Goal: Transaction & Acquisition: Book appointment/travel/reservation

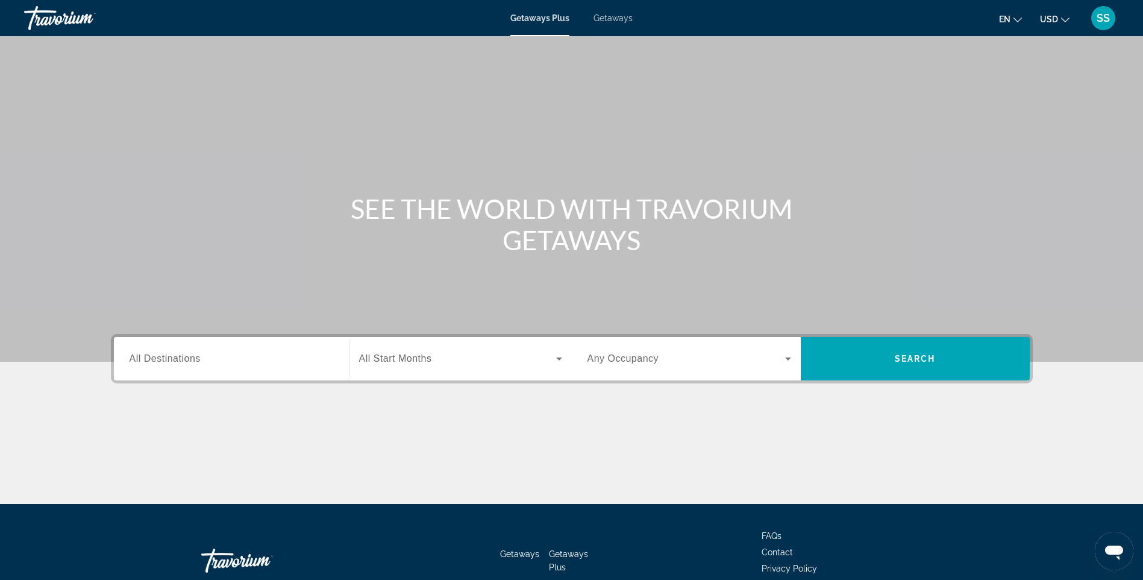
click at [167, 357] on span "All Destinations" at bounding box center [165, 358] width 71 height 10
click at [167, 357] on input "Destination All Destinations" at bounding box center [232, 359] width 204 height 14
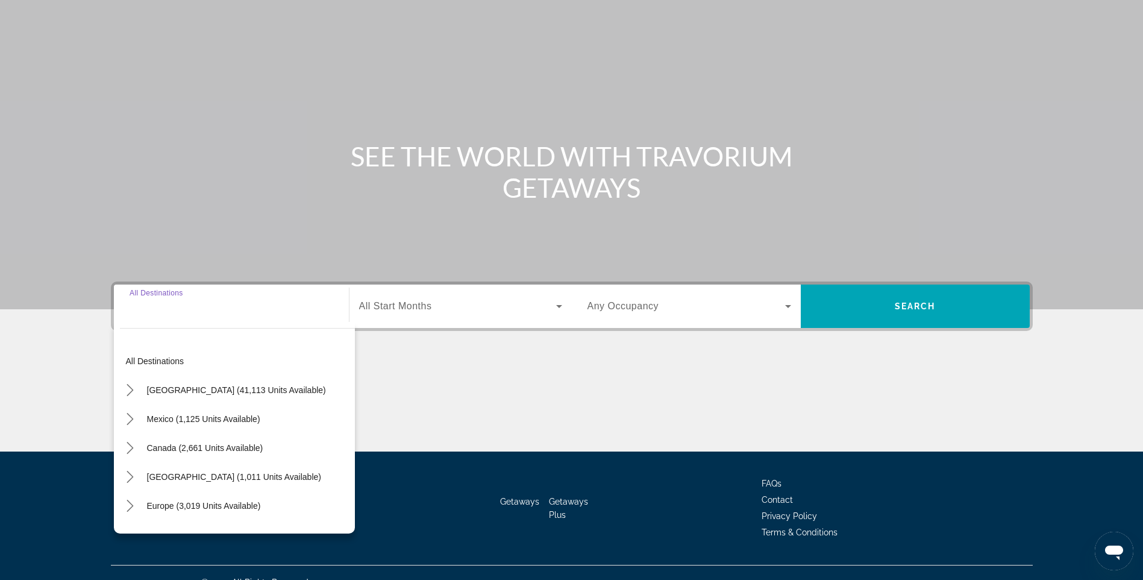
scroll to position [72, 0]
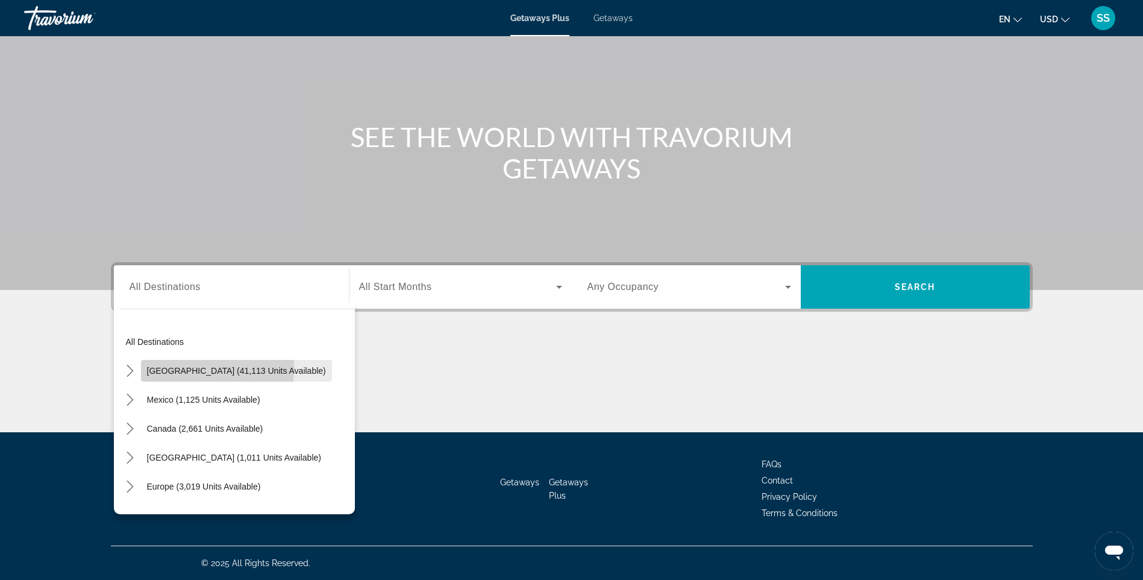
click at [167, 368] on span "[GEOGRAPHIC_DATA] (41,113 units available)" at bounding box center [236, 371] width 179 height 10
type input "**********"
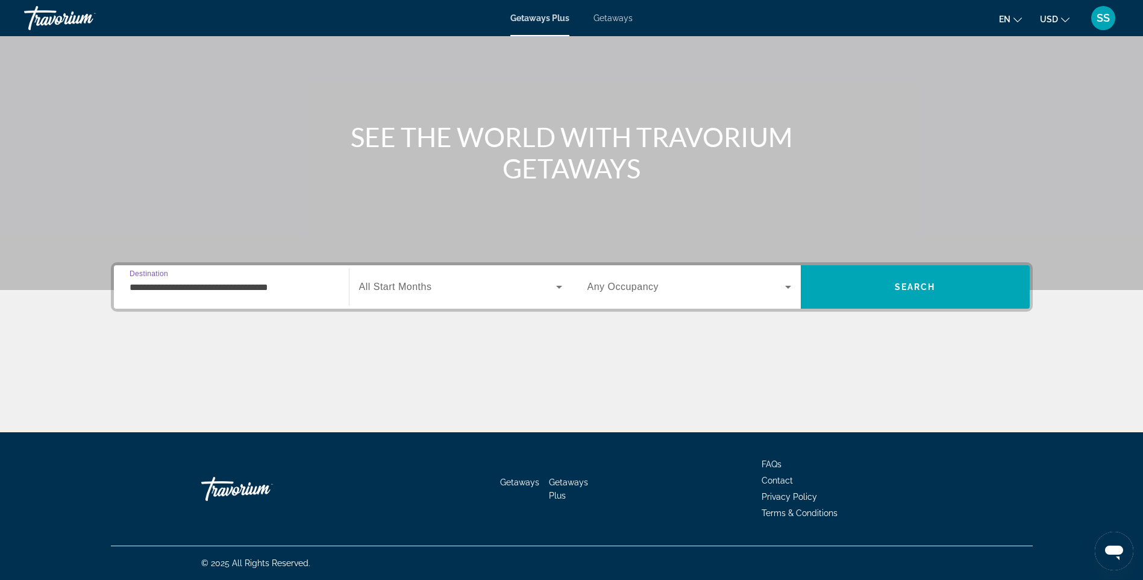
click at [427, 294] on div "Search widget" at bounding box center [460, 287] width 203 height 34
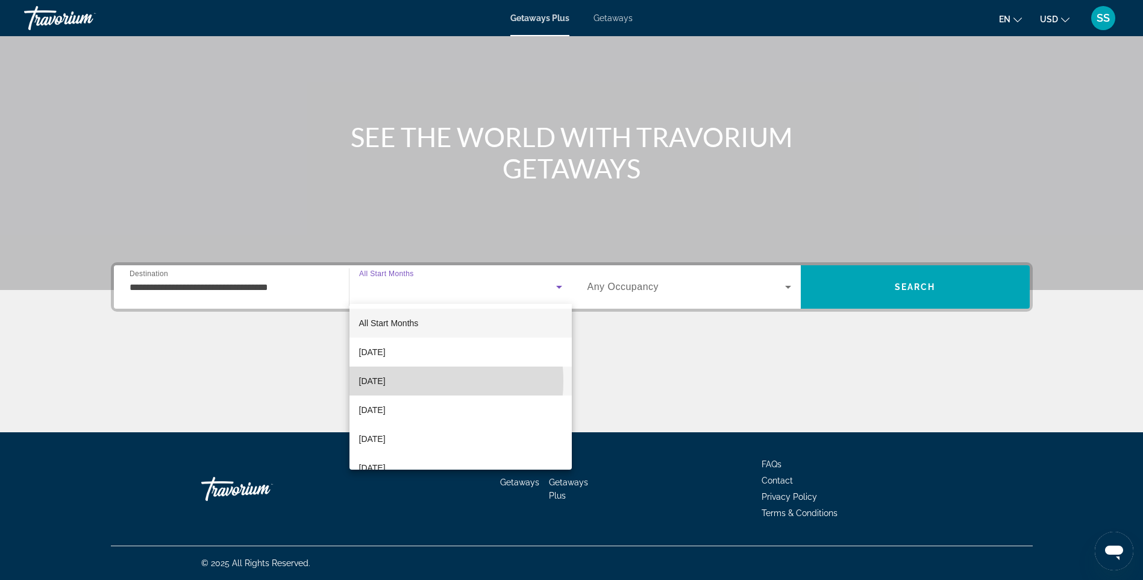
click at [386, 381] on span "[DATE]" at bounding box center [372, 381] width 27 height 14
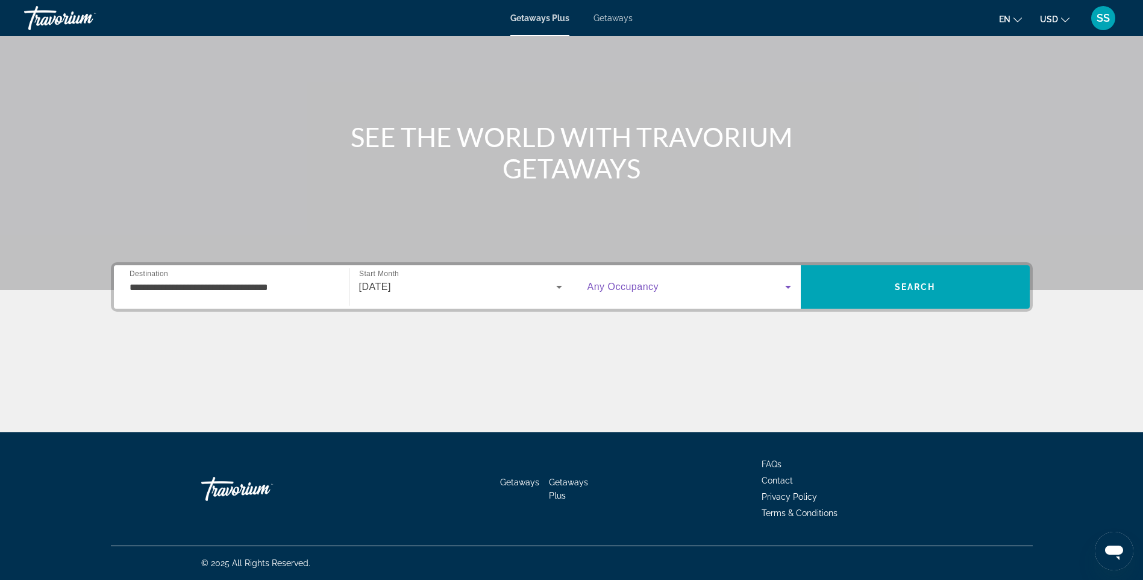
click at [659, 290] on span "Search widget" at bounding box center [686, 287] width 198 height 14
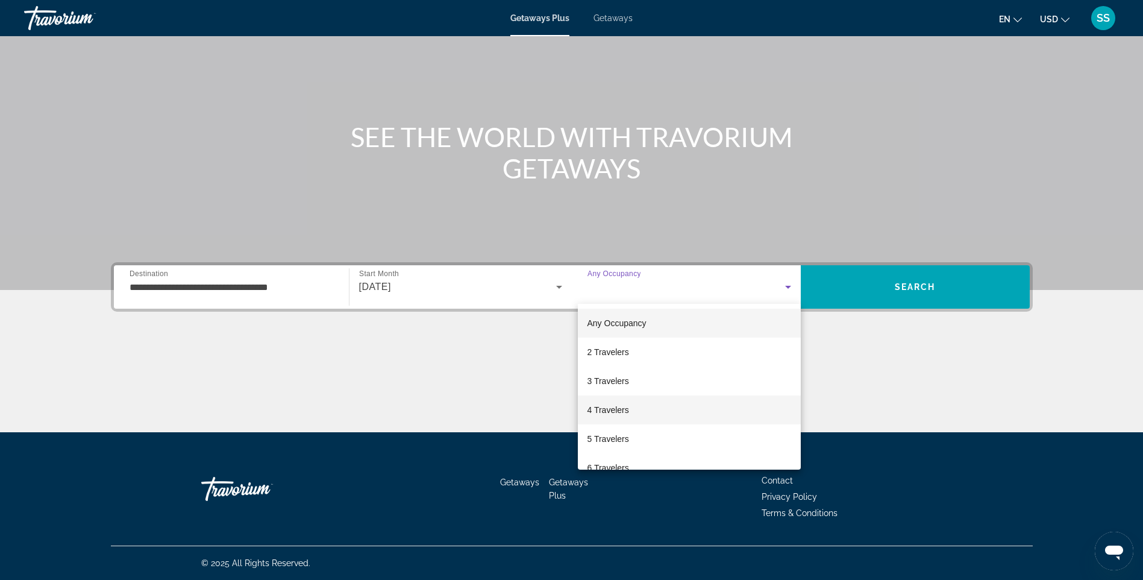
click at [618, 406] on span "4 Travelers" at bounding box center [608, 409] width 42 height 14
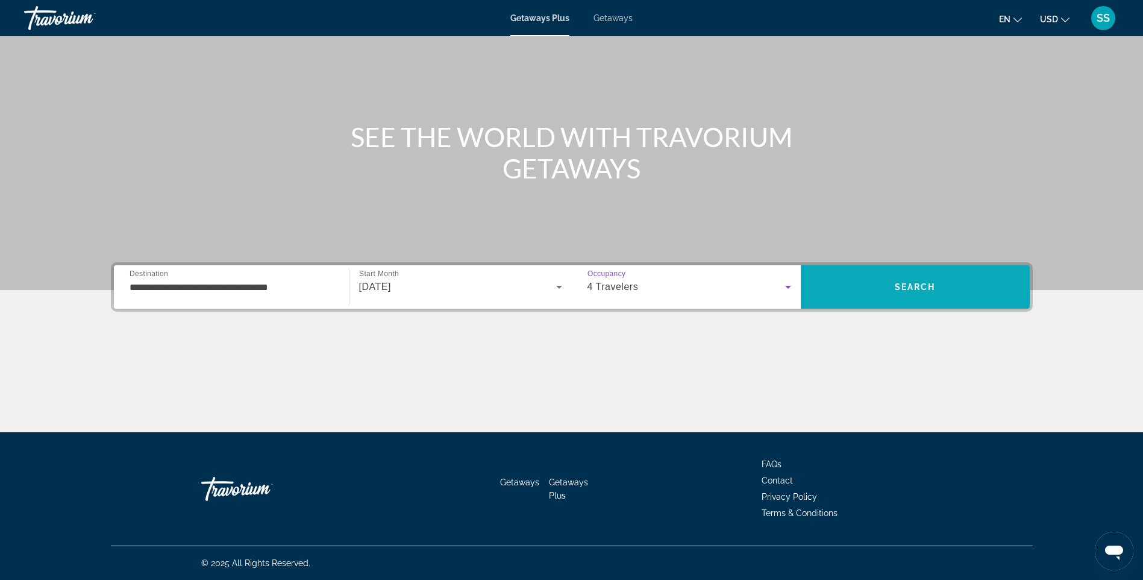
click at [967, 284] on span "Search" at bounding box center [915, 286] width 229 height 29
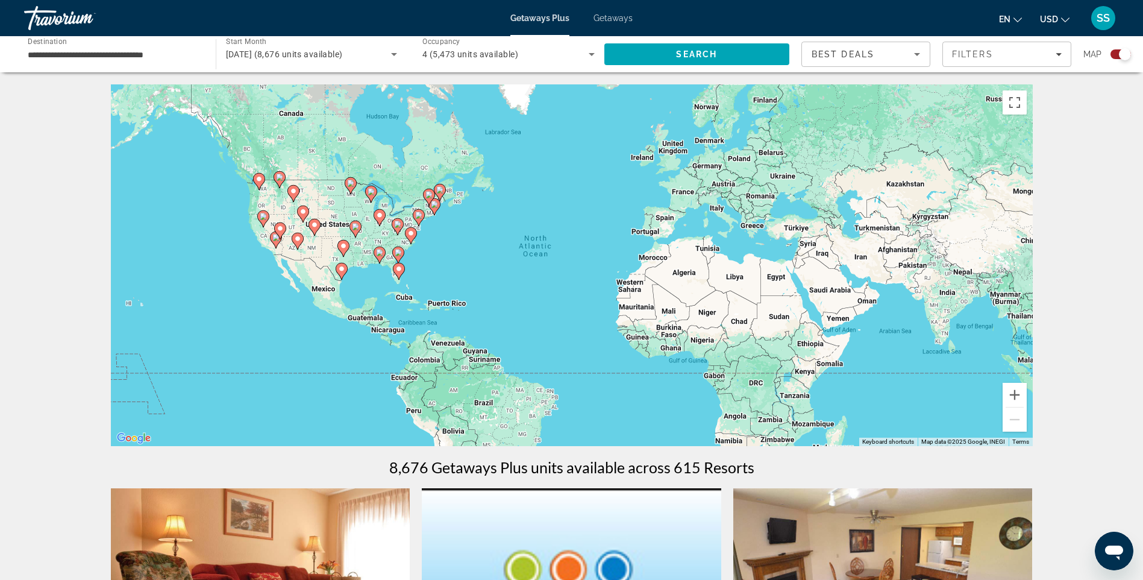
click at [912, 60] on icon "Sort by" at bounding box center [917, 54] width 14 height 14
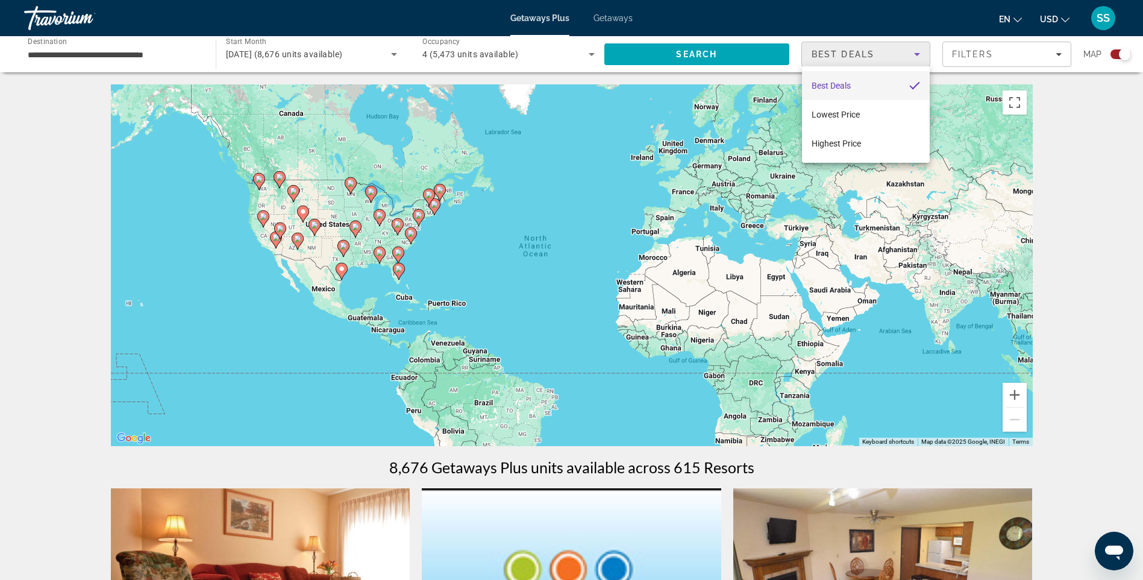
click at [363, 219] on div at bounding box center [571, 290] width 1143 height 580
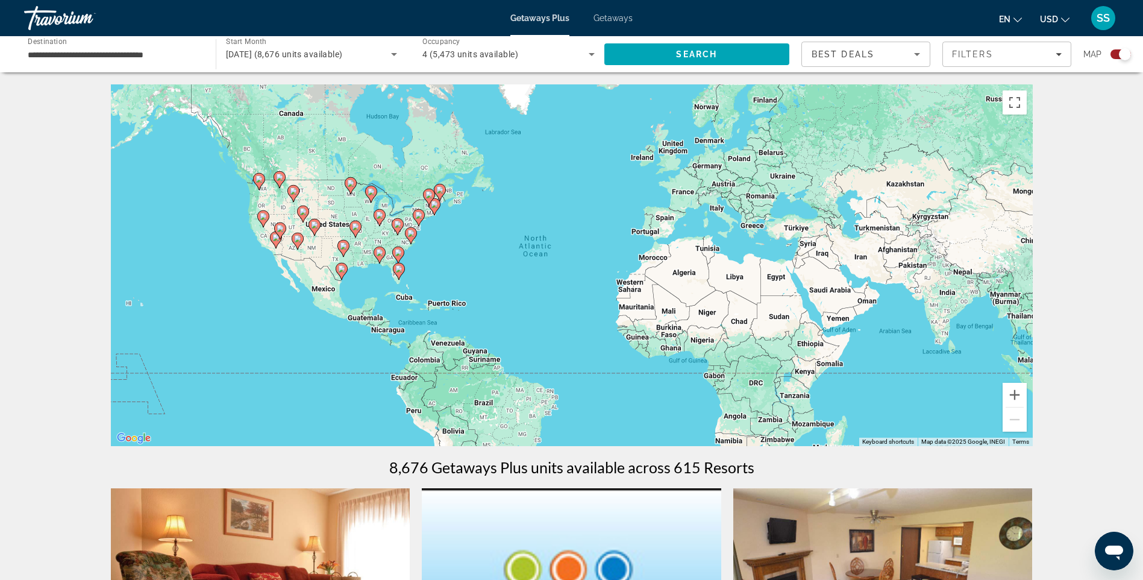
click at [136, 63] on div "**********" at bounding box center [114, 54] width 172 height 34
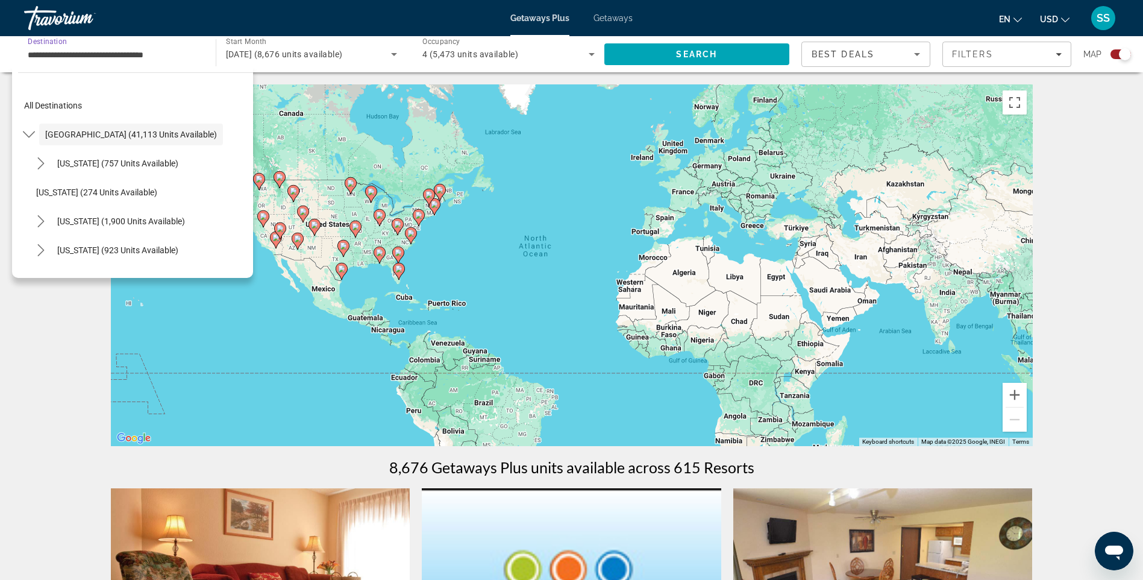
click at [609, 136] on div "To activate drag with keyboard, press Alt + Enter. Once in keyboard drag state,…" at bounding box center [572, 265] width 922 height 362
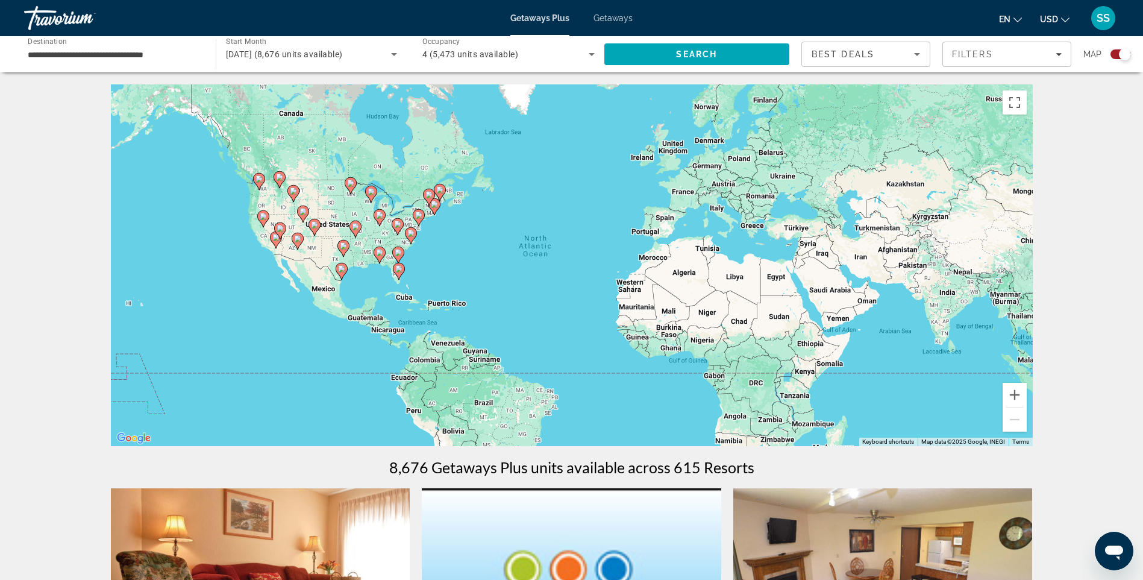
click at [454, 231] on div "To activate drag with keyboard, press Alt + Enter. Once in keyboard drag state,…" at bounding box center [572, 265] width 922 height 362
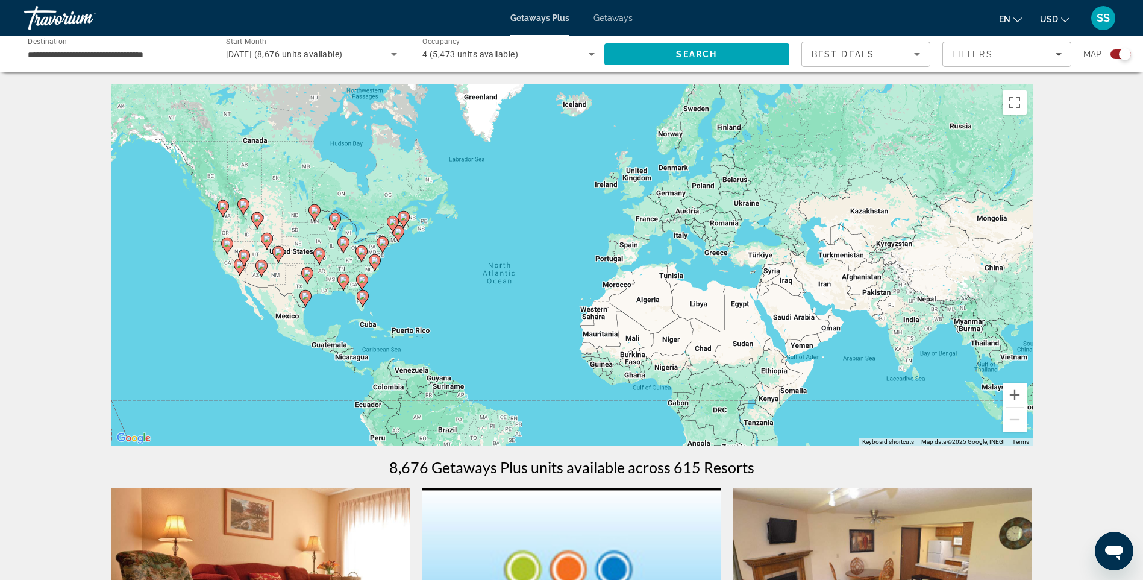
drag, startPoint x: 349, startPoint y: 237, endPoint x: 312, endPoint y: 263, distance: 45.5
click at [312, 263] on div "To activate drag with keyboard, press Alt + Enter. Once in keyboard drag state,…" at bounding box center [572, 265] width 922 height 362
click at [288, 252] on div "To activate drag with keyboard, press Alt + Enter. Once in keyboard drag state,…" at bounding box center [572, 265] width 922 height 362
click at [168, 62] on div "**********" at bounding box center [114, 54] width 172 height 34
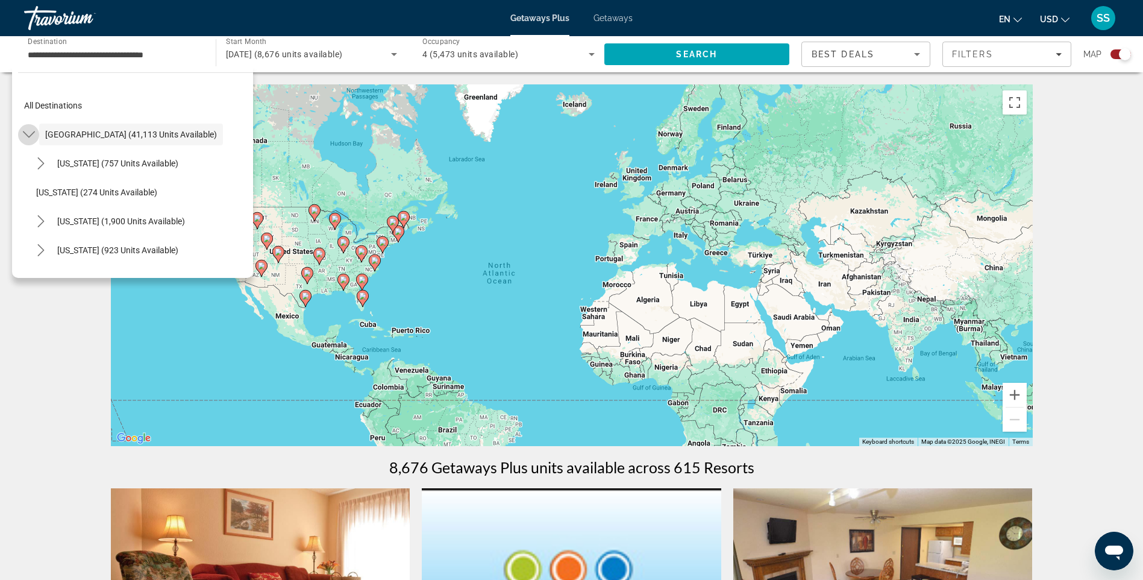
click at [26, 137] on icon "Toggle United States (41,113 units available) submenu" at bounding box center [29, 134] width 12 height 12
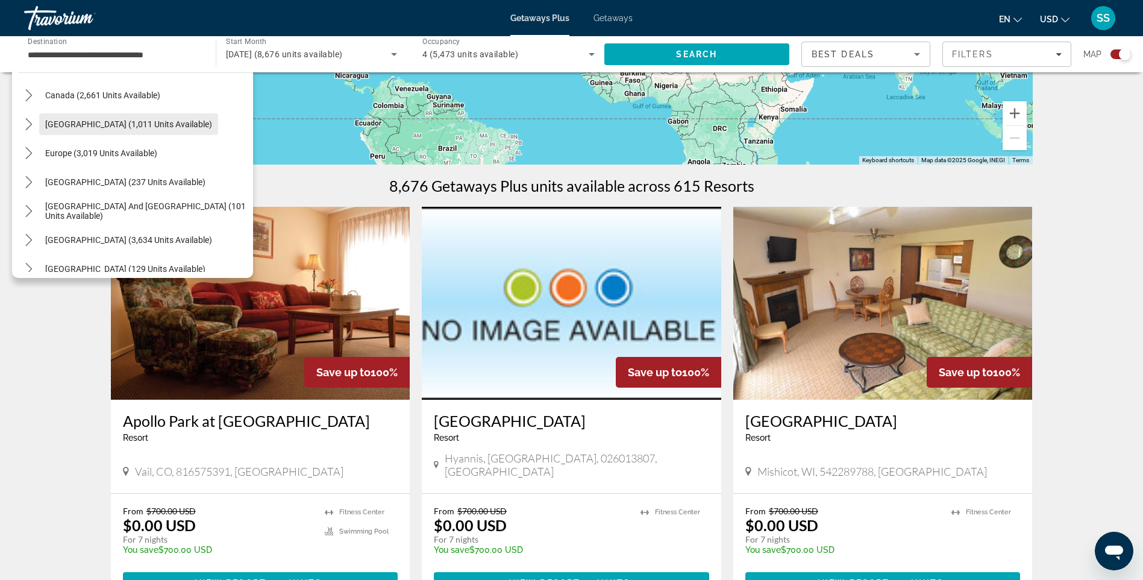
scroll to position [1154, 0]
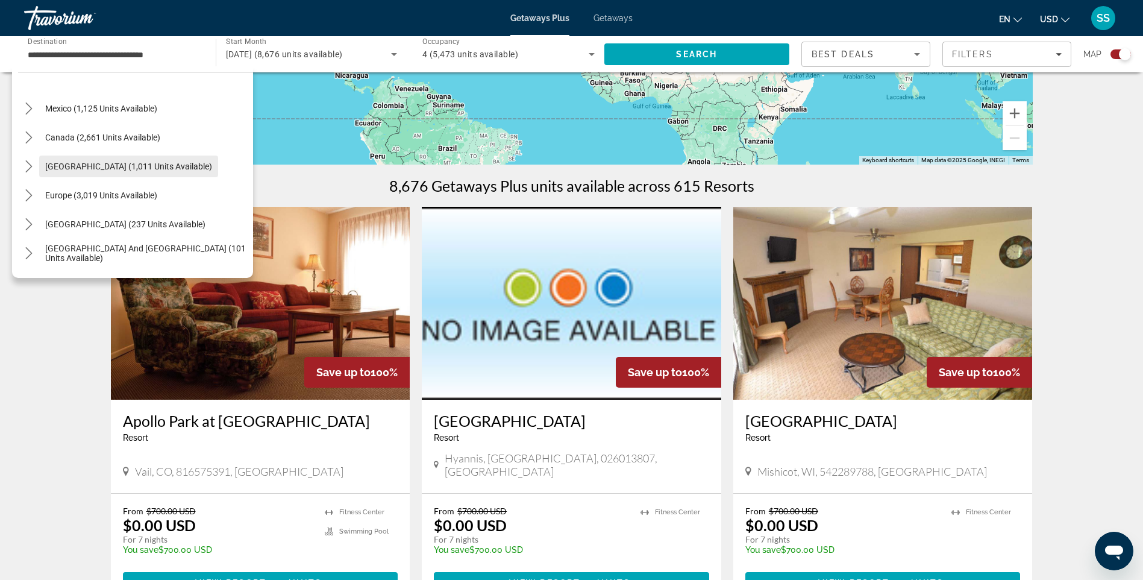
click at [155, 169] on span "[GEOGRAPHIC_DATA] (1,011 units available)" at bounding box center [128, 166] width 167 height 10
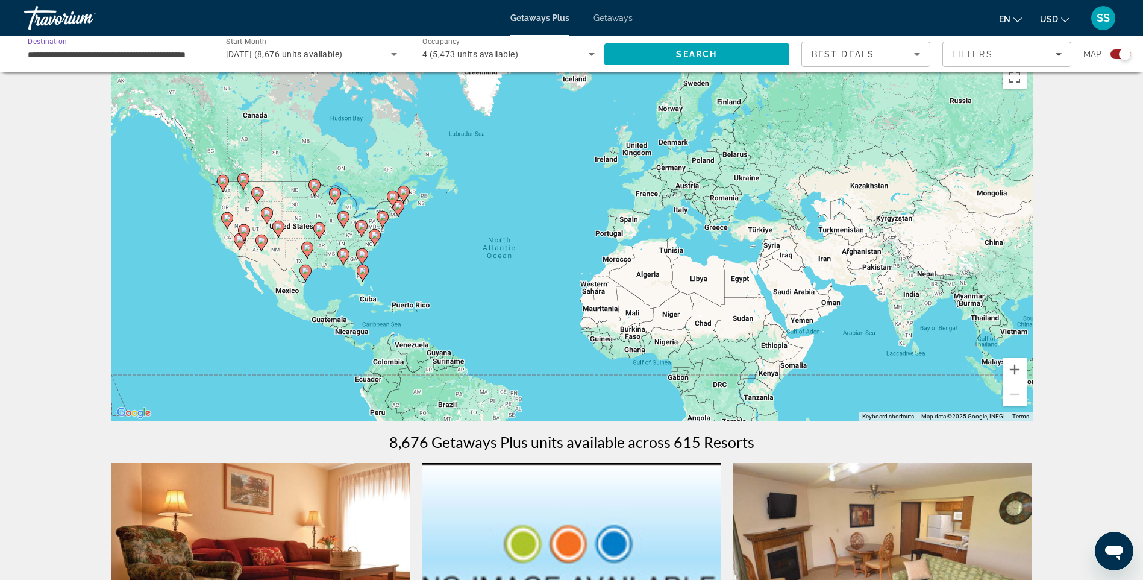
scroll to position [0, 0]
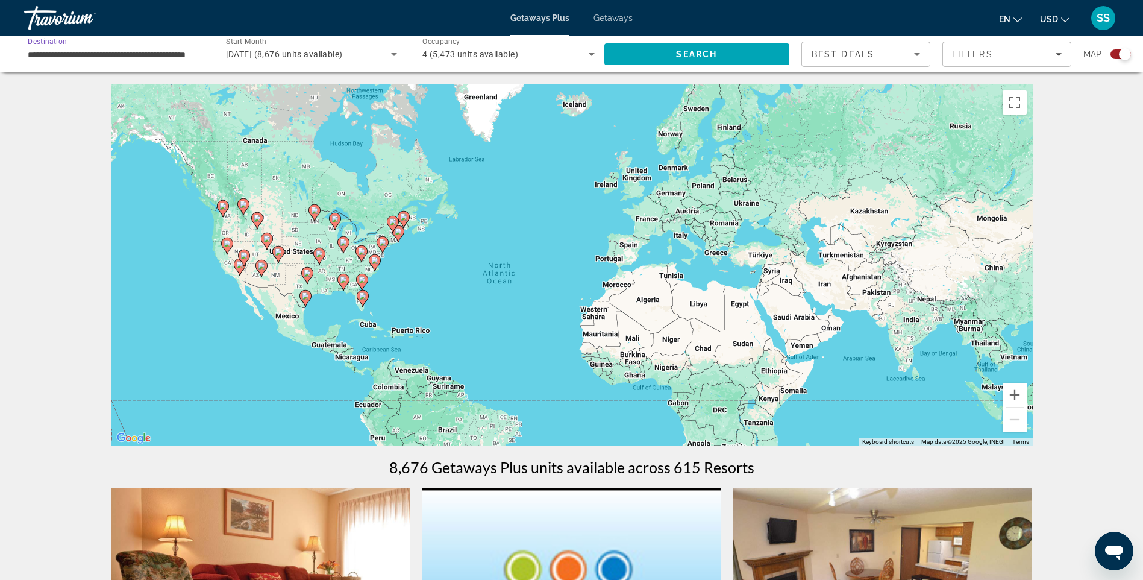
click at [155, 52] on input "**********" at bounding box center [114, 55] width 172 height 14
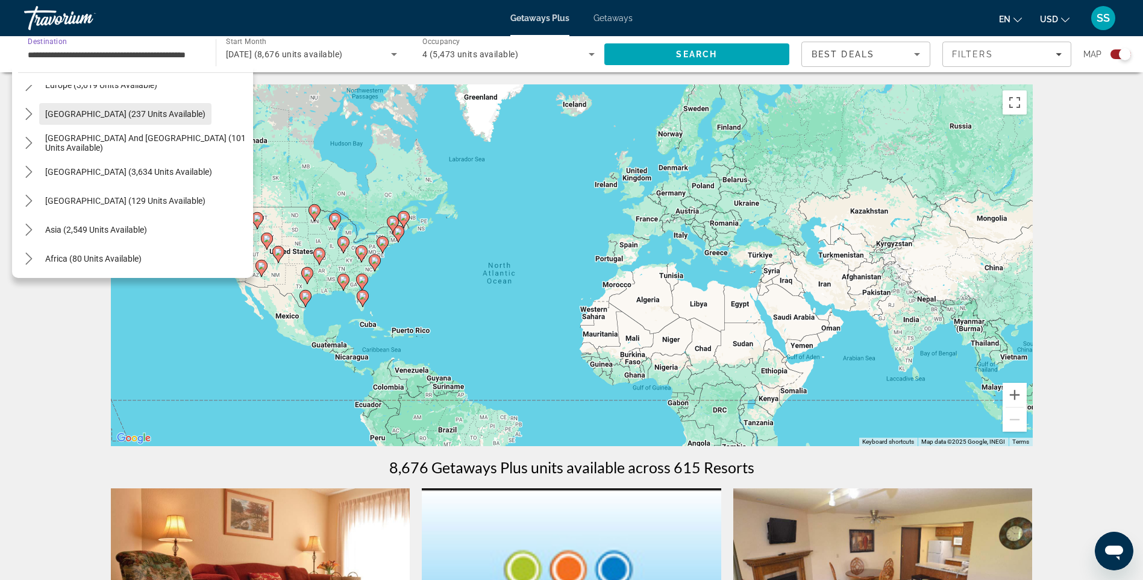
scroll to position [1423, 0]
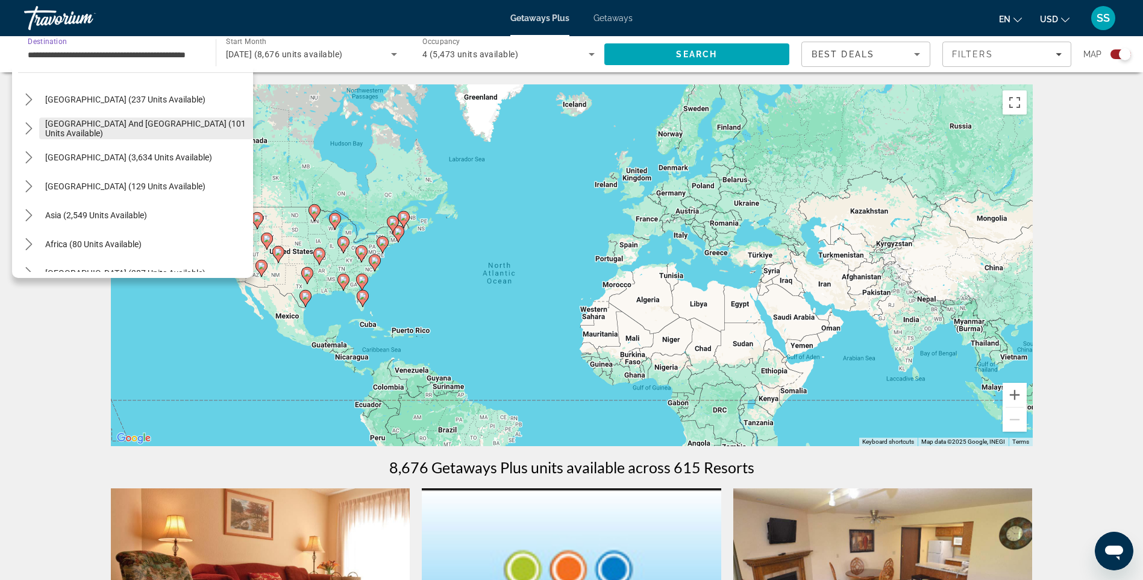
click at [93, 129] on span "[GEOGRAPHIC_DATA] and [GEOGRAPHIC_DATA] (101 units available)" at bounding box center [146, 128] width 202 height 19
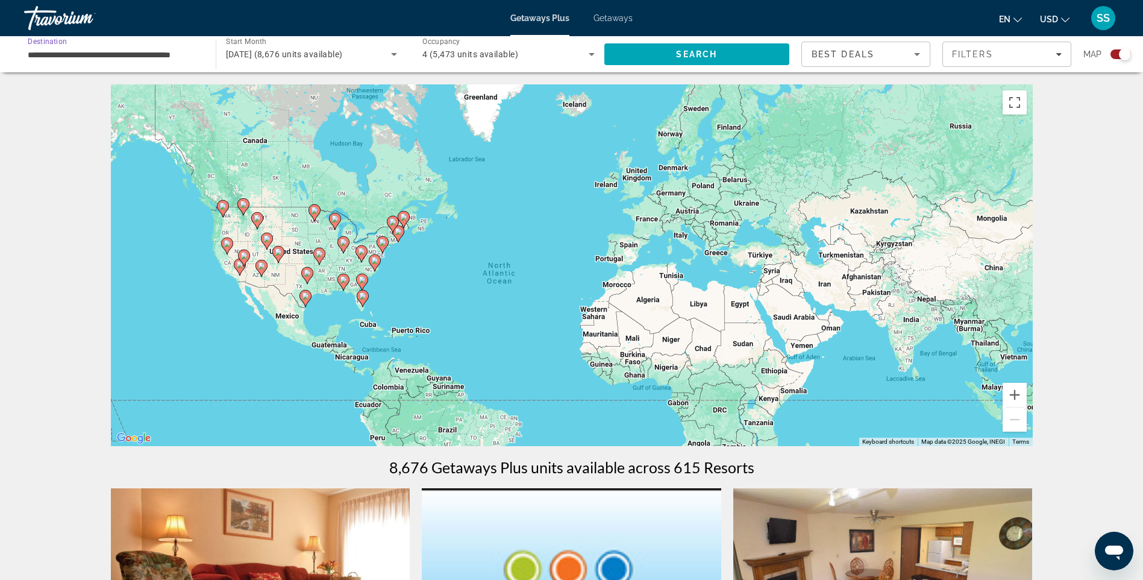
click at [93, 60] on input "**********" at bounding box center [114, 55] width 172 height 14
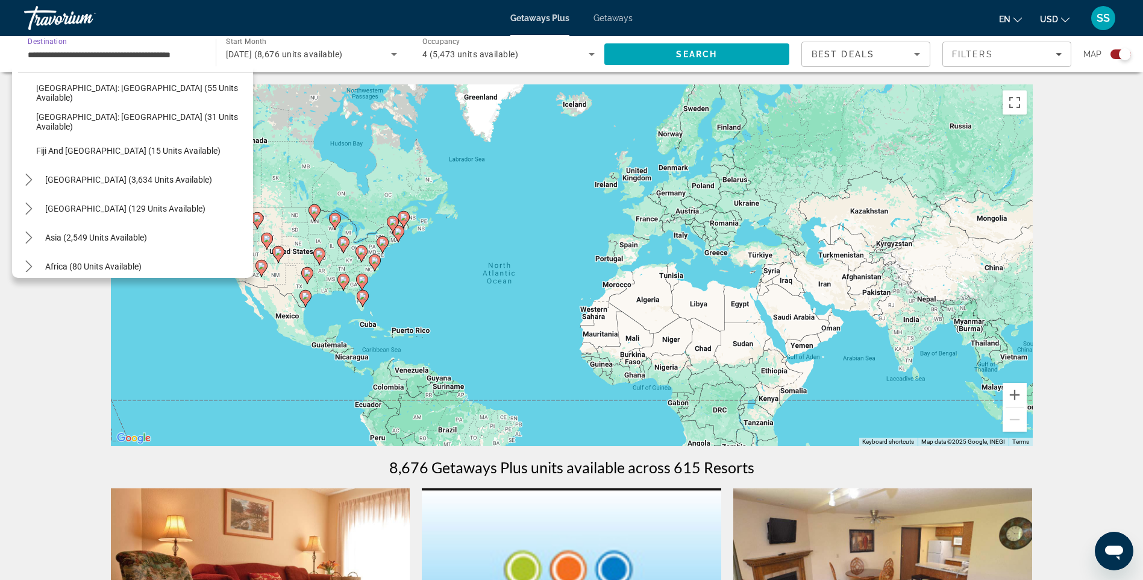
scroll to position [1514, 0]
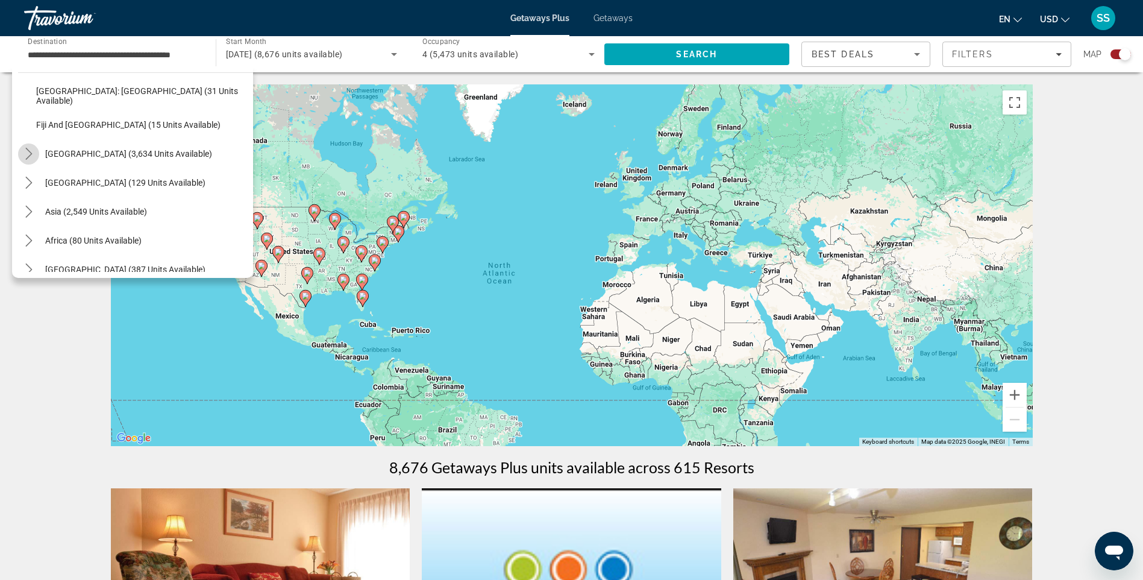
click at [30, 154] on icon "Toggle South America (3,634 units available) submenu" at bounding box center [29, 154] width 12 height 12
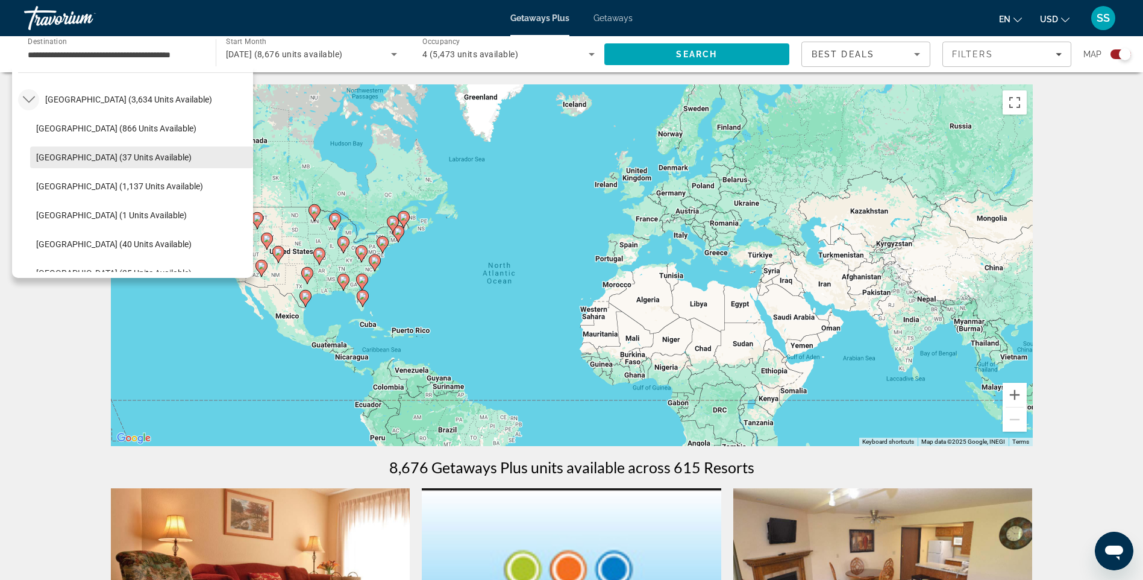
scroll to position [1709, 0]
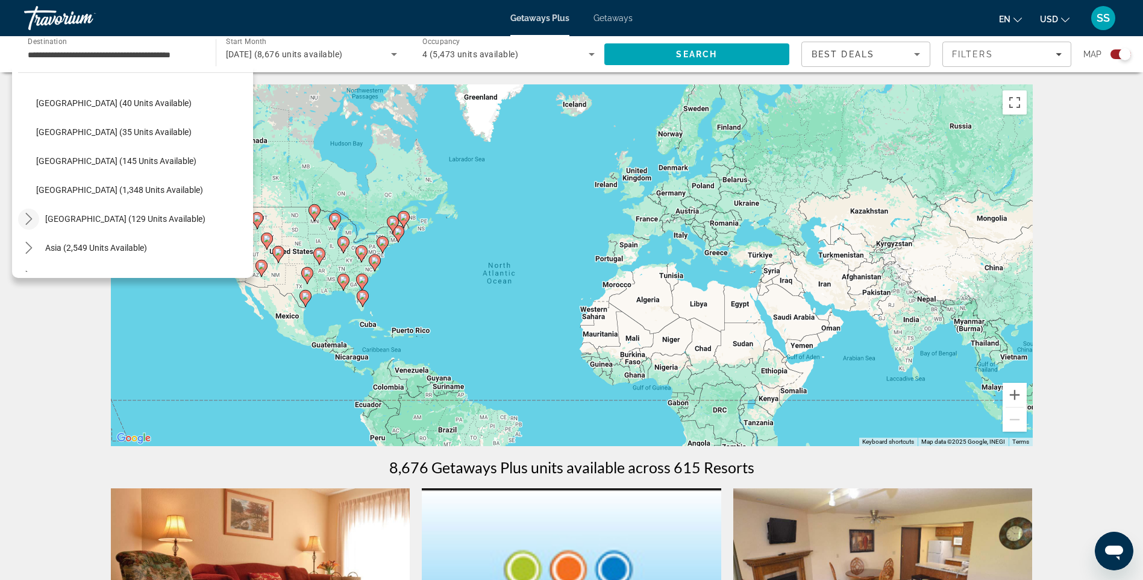
click at [27, 216] on icon "Toggle Central America (129 units available) submenu" at bounding box center [29, 219] width 12 height 12
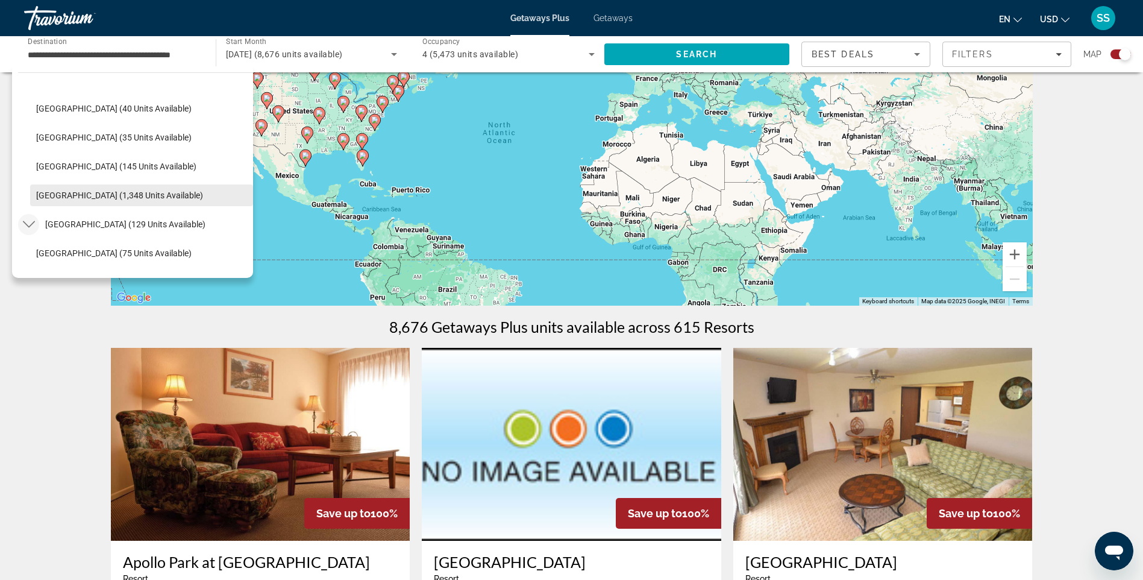
scroll to position [1844, 0]
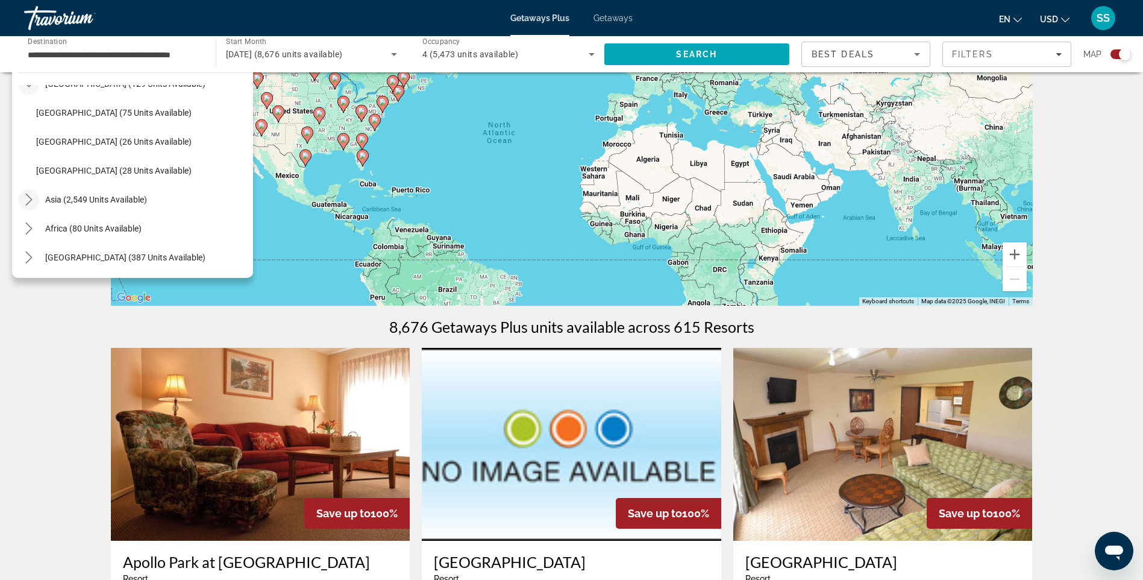
click at [28, 195] on icon "Toggle Asia (2,549 units available) submenu" at bounding box center [28, 199] width 7 height 12
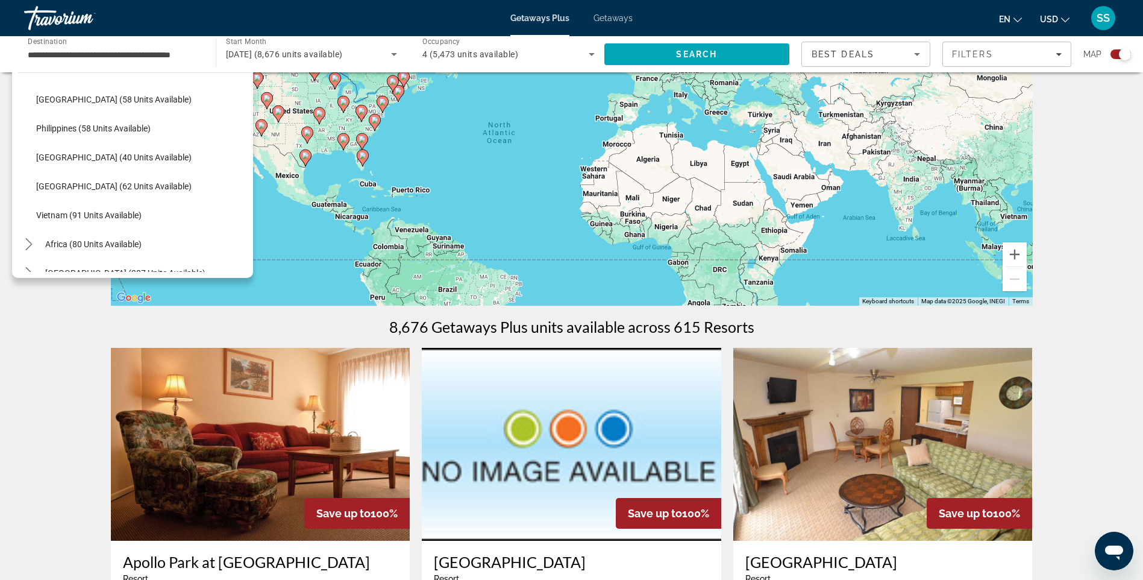
scroll to position [2133, 0]
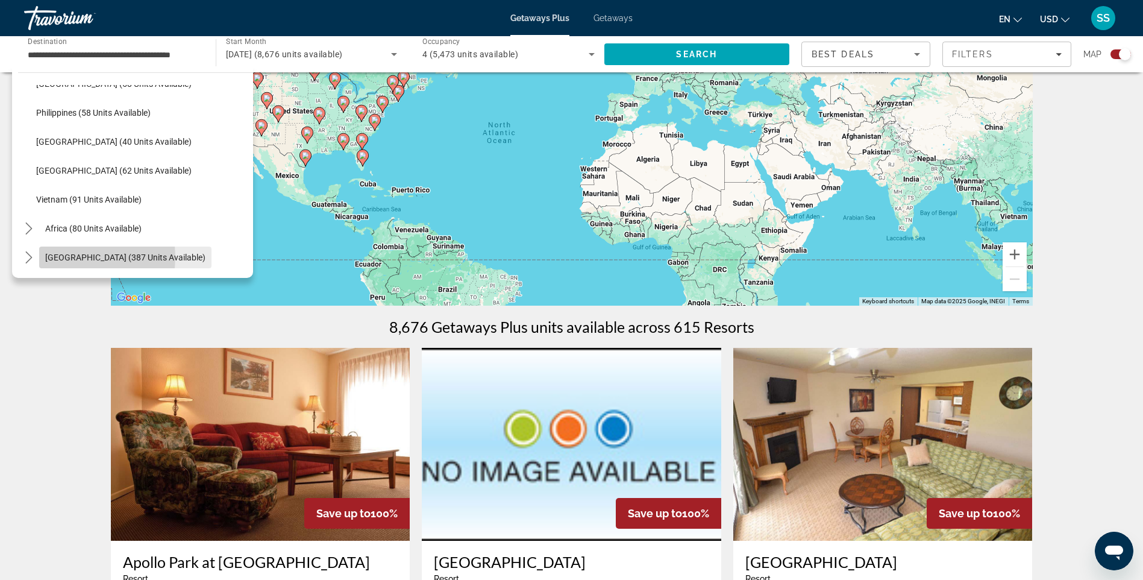
click at [66, 257] on span "[GEOGRAPHIC_DATA] (387 units available)" at bounding box center [125, 257] width 160 height 10
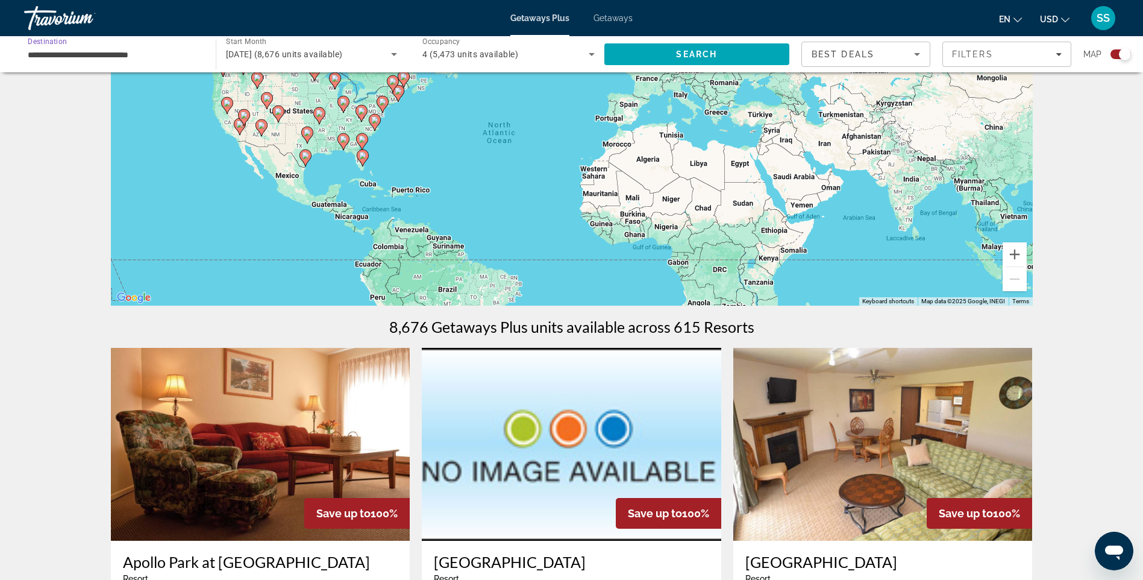
click at [124, 54] on input "**********" at bounding box center [114, 55] width 172 height 14
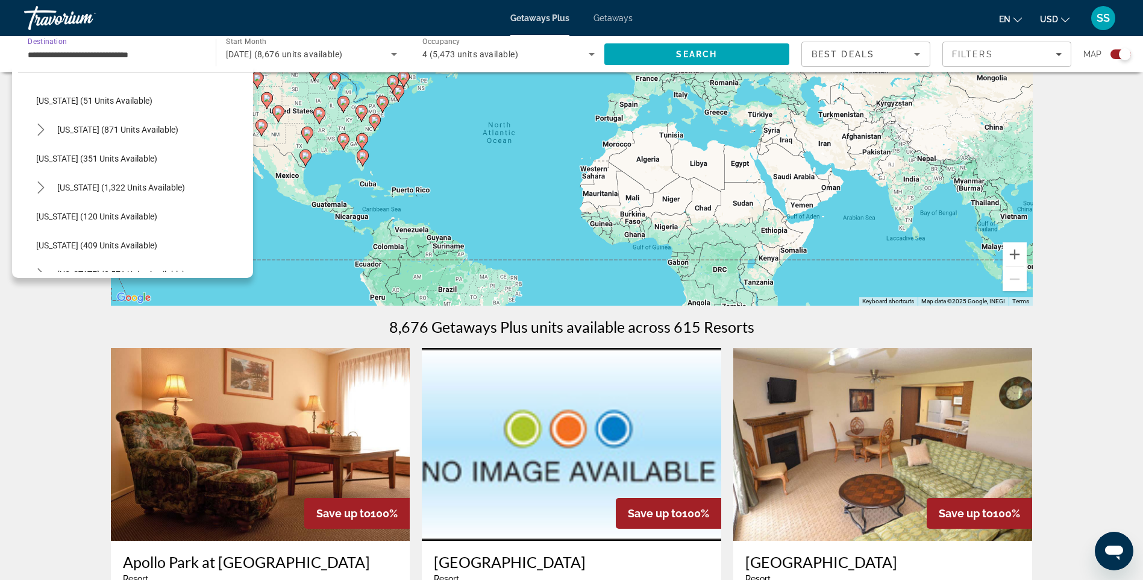
scroll to position [392, 0]
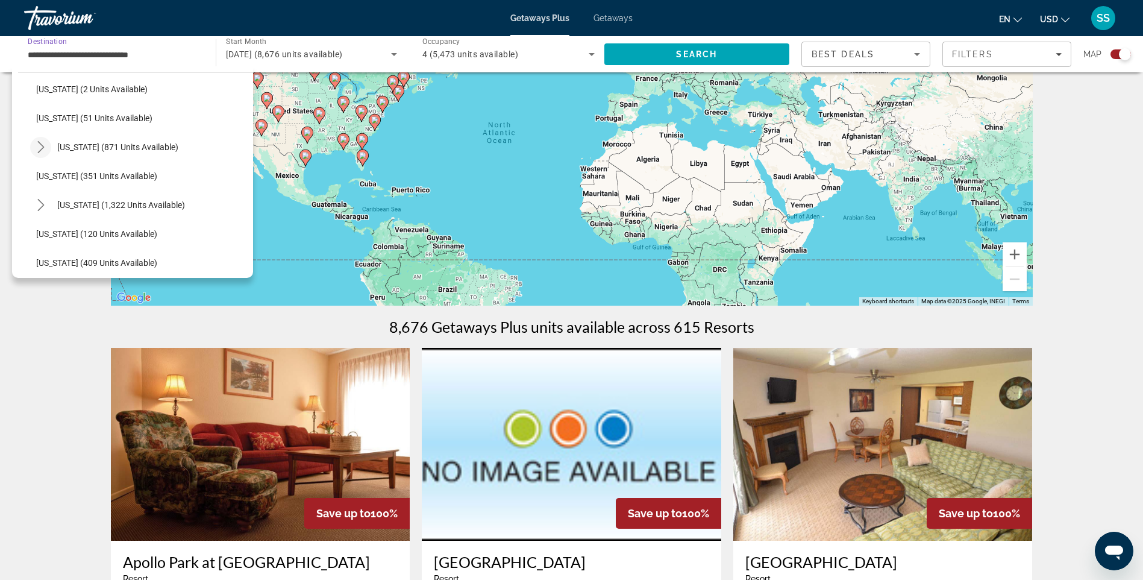
click at [40, 143] on icon "Toggle Maine (871 units available) submenu" at bounding box center [40, 147] width 7 height 12
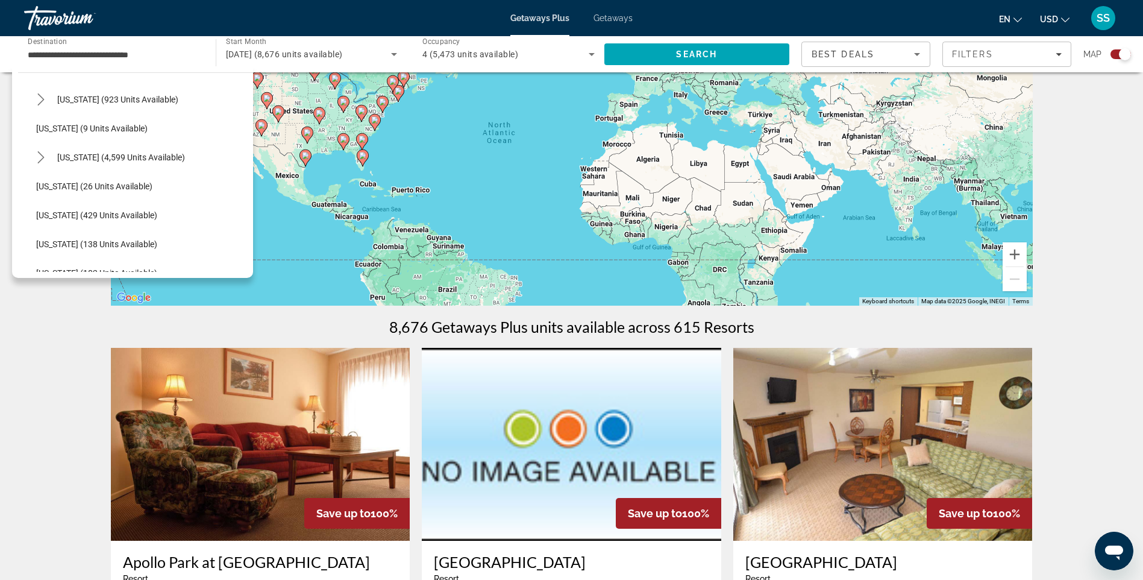
scroll to position [111, 0]
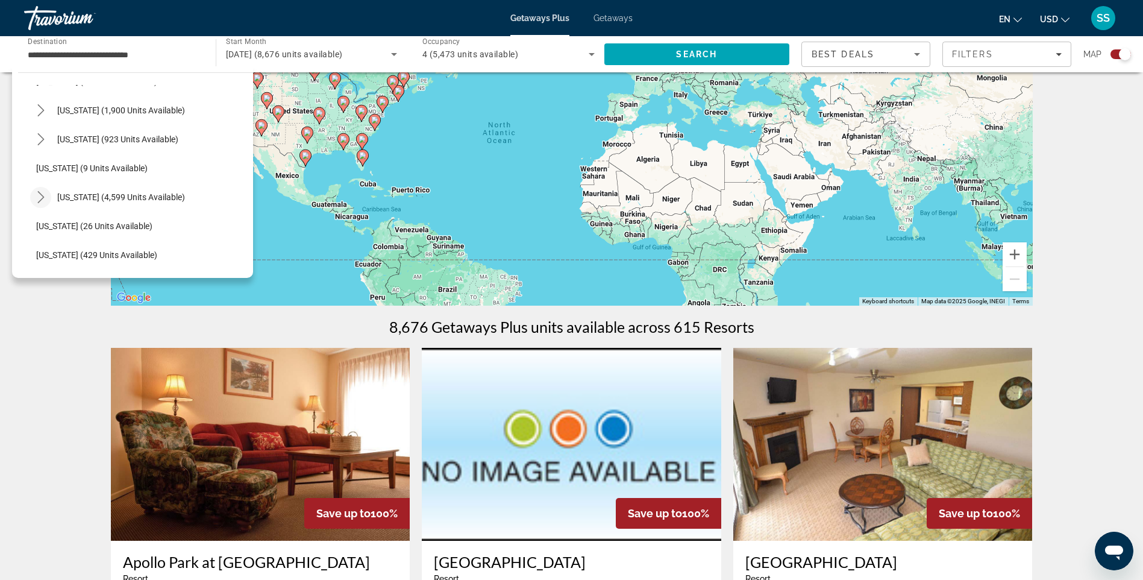
click at [38, 193] on icon "Toggle Florida (4,599 units available) submenu" at bounding box center [41, 197] width 12 height 12
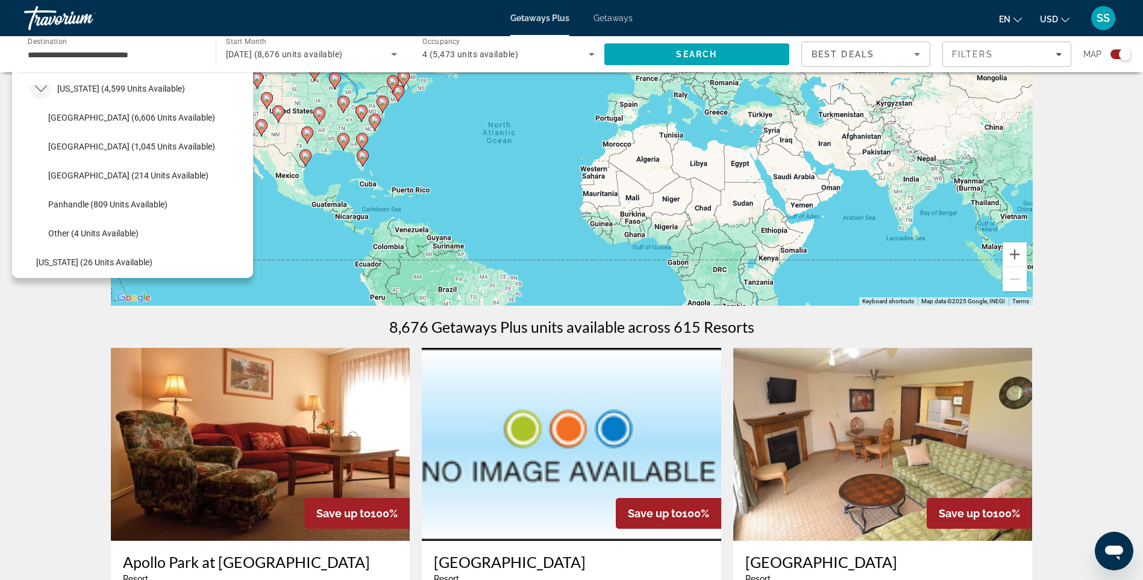
scroll to position [0, 0]
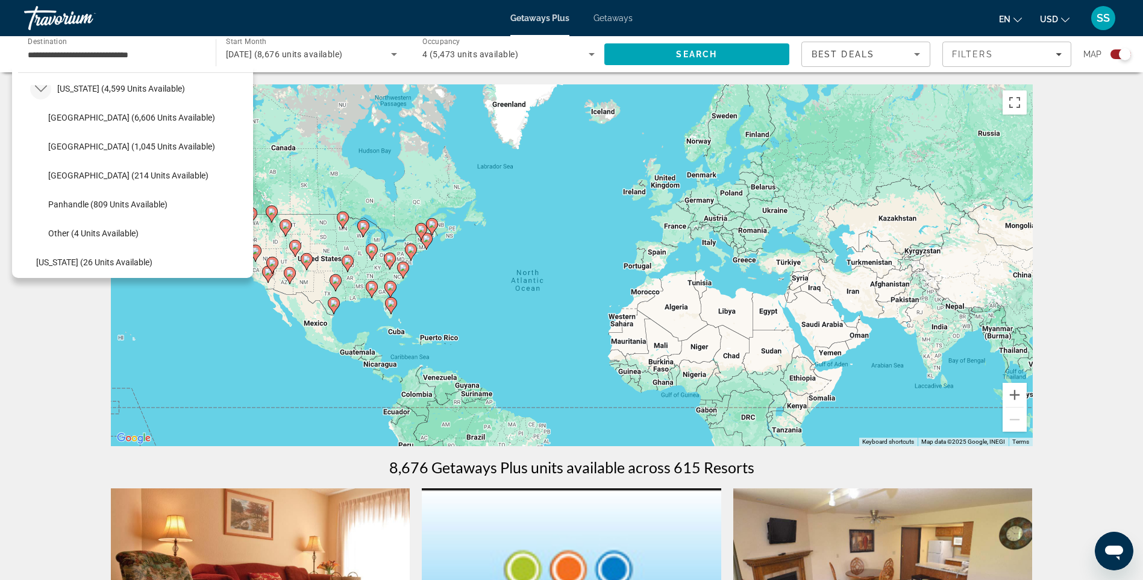
drag, startPoint x: 267, startPoint y: 299, endPoint x: 297, endPoint y: 307, distance: 31.1
click at [297, 307] on div "To activate drag with keyboard, press Alt + Enter. Once in keyboard drag state,…" at bounding box center [572, 265] width 922 height 362
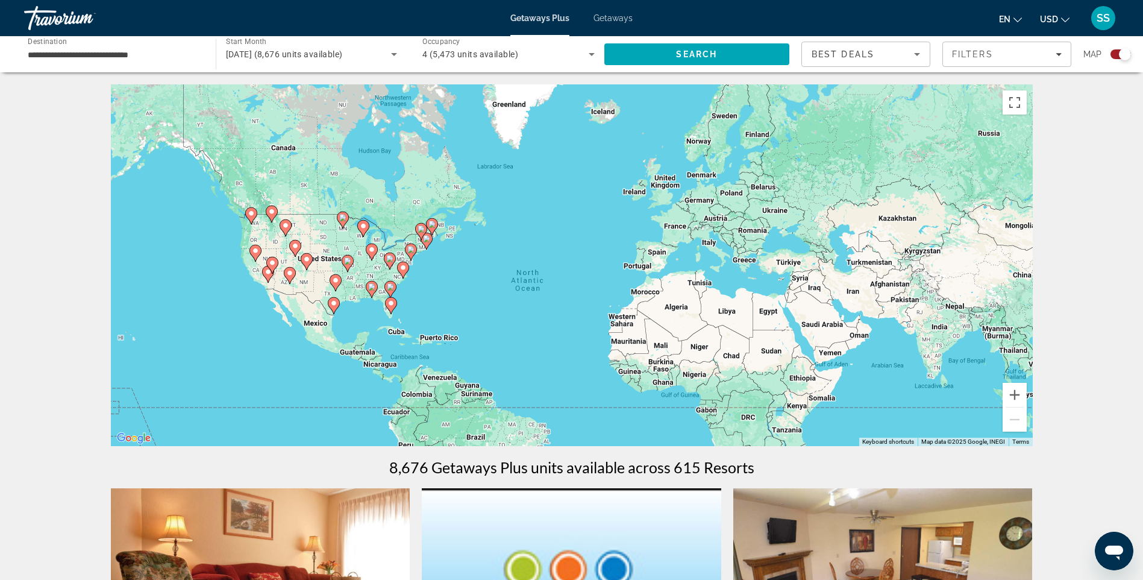
click at [392, 310] on icon "Main content" at bounding box center [390, 306] width 11 height 16
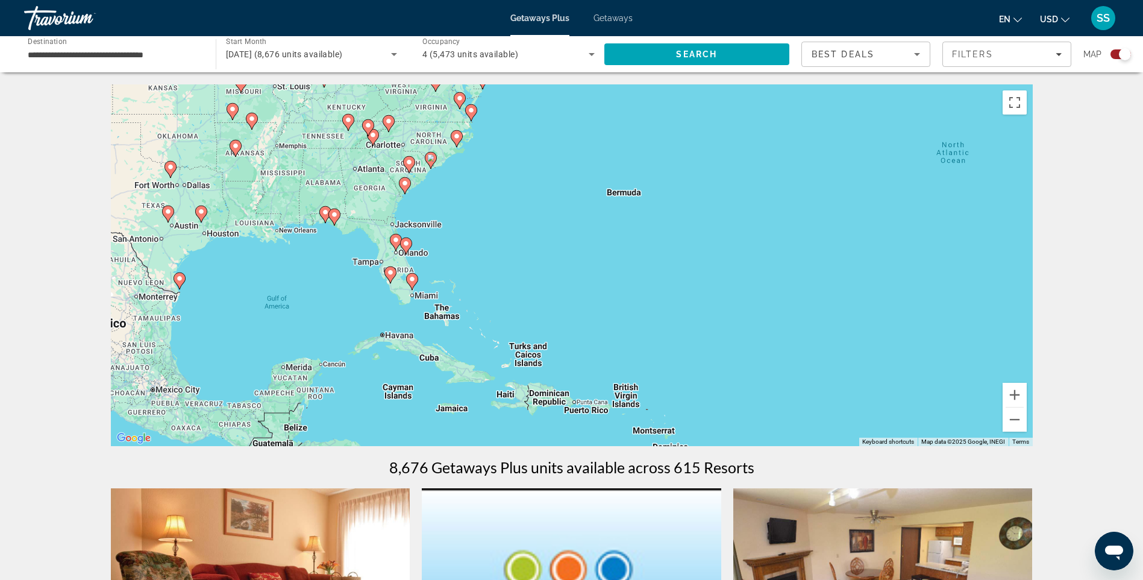
drag, startPoint x: 654, startPoint y: 257, endPoint x: 492, endPoint y: 283, distance: 164.1
click at [492, 283] on div "To activate drag with keyboard, press Alt + Enter. Once in keyboard drag state,…" at bounding box center [572, 265] width 922 height 362
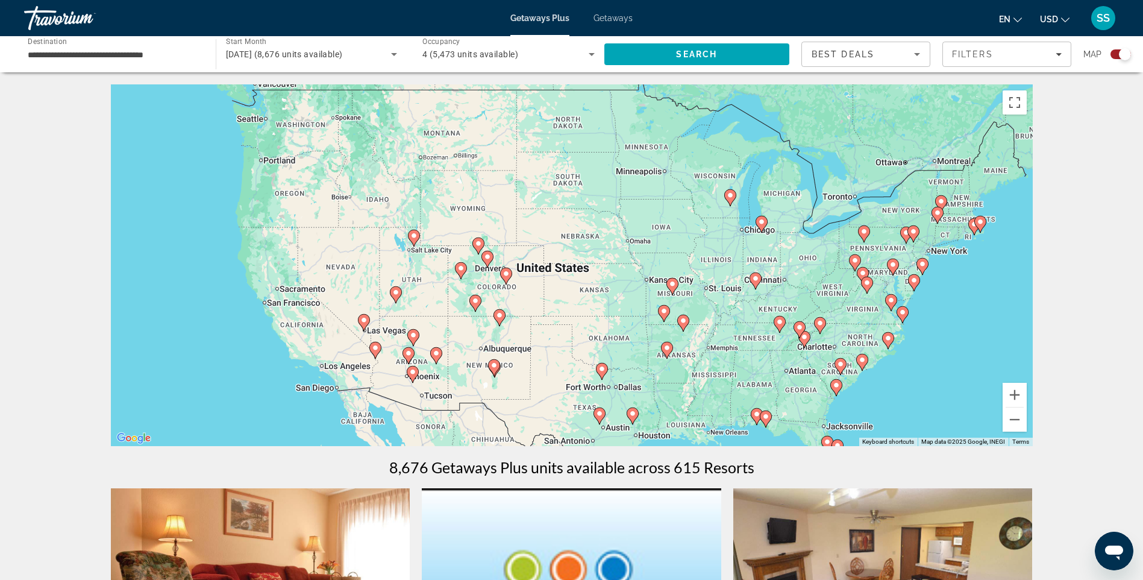
drag, startPoint x: 524, startPoint y: 332, endPoint x: 956, endPoint y: 533, distance: 475.8
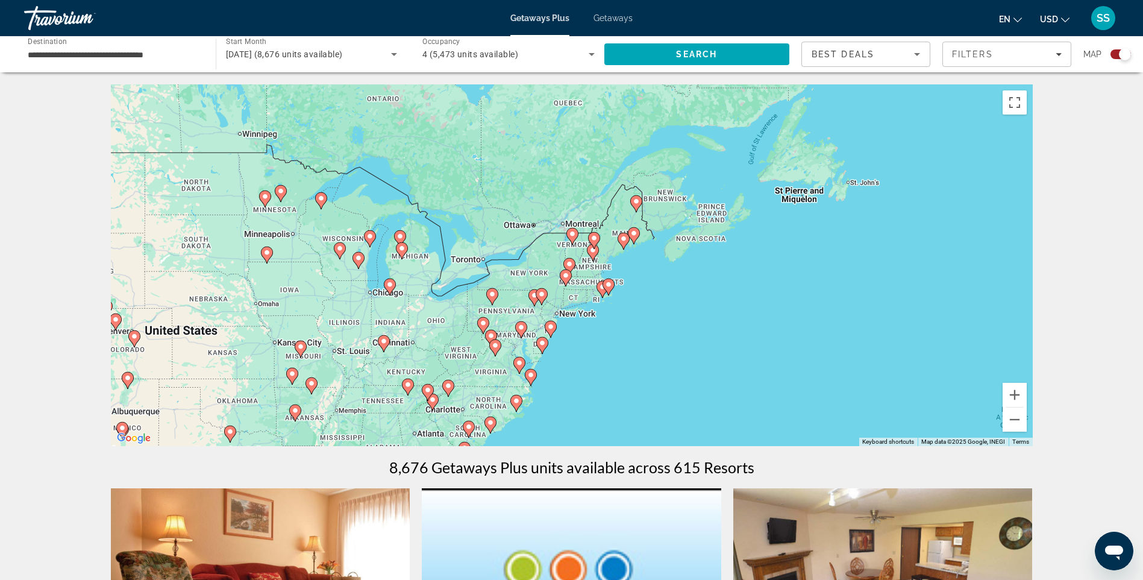
drag, startPoint x: 579, startPoint y: 172, endPoint x: 207, endPoint y: 236, distance: 377.2
click at [207, 236] on div "To activate drag with keyboard, press Alt + Enter. Once in keyboard drag state,…" at bounding box center [572, 265] width 922 height 362
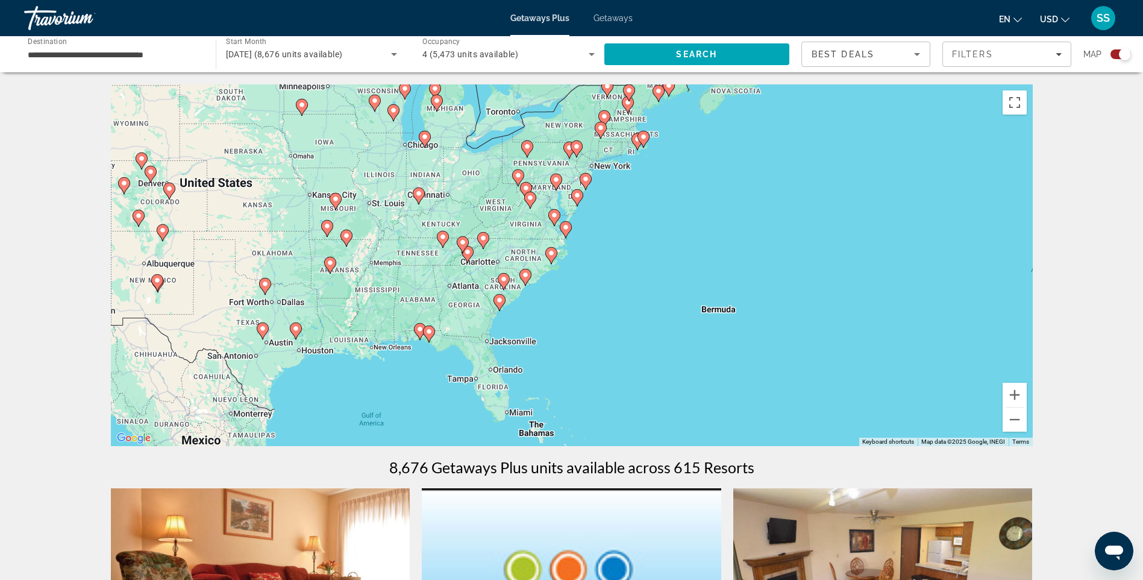
drag, startPoint x: 497, startPoint y: 327, endPoint x: 532, endPoint y: 178, distance: 152.9
click at [532, 178] on div "To activate drag with keyboard, press Alt + Enter. Once in keyboard drag state,…" at bounding box center [572, 265] width 922 height 362
click at [501, 277] on image "Main content" at bounding box center [503, 278] width 7 height 7
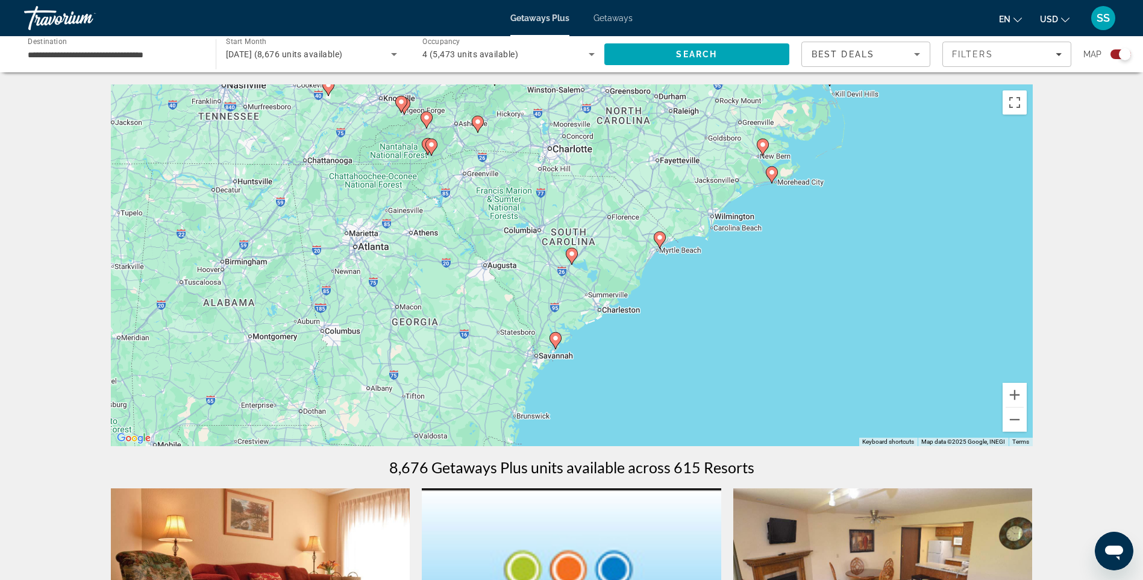
click at [129, 56] on input "**********" at bounding box center [114, 55] width 172 height 14
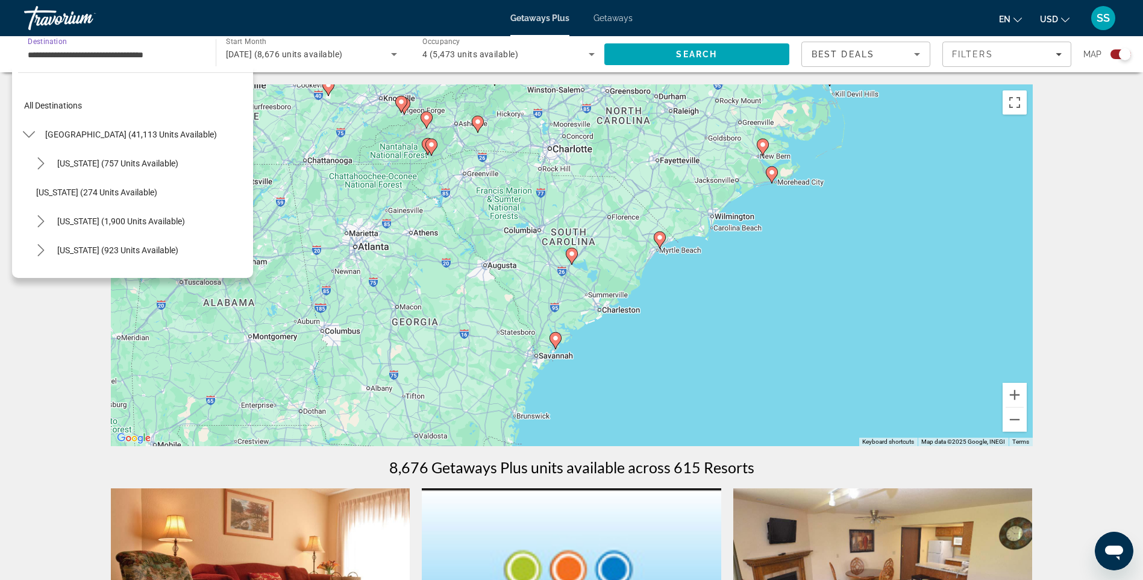
scroll to position [1026, 0]
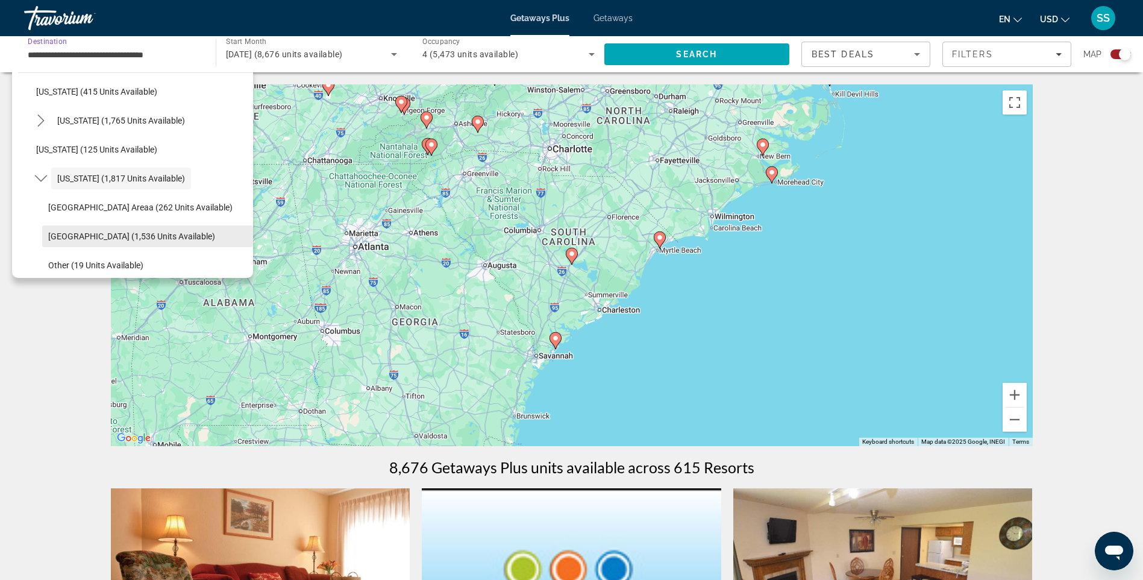
click at [190, 231] on span "Myrtle Beach Area (1,536 units available)" at bounding box center [131, 236] width 167 height 10
type input "**********"
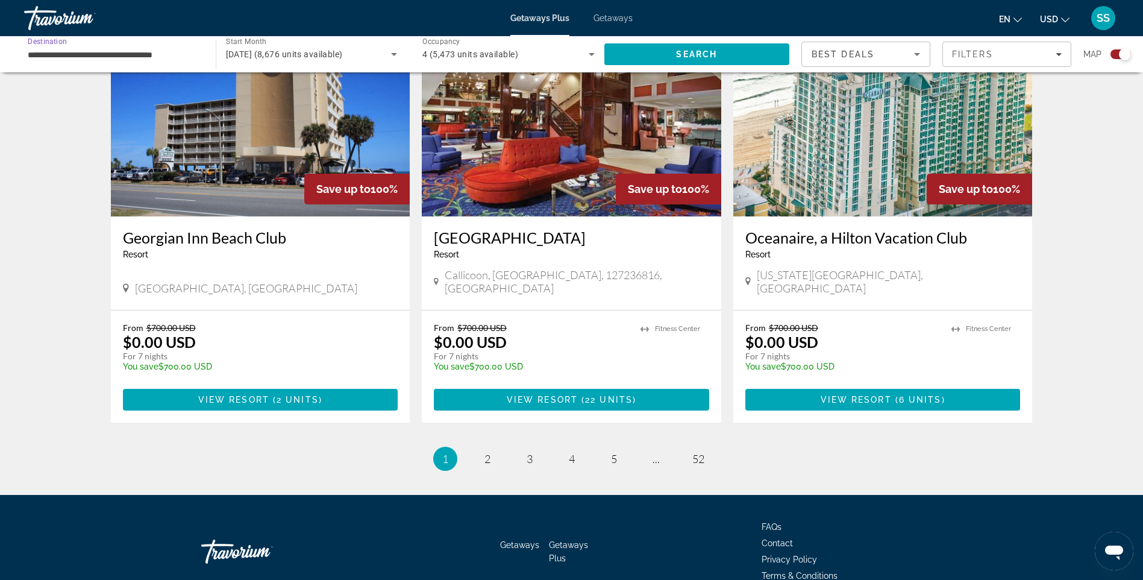
scroll to position [1743, 0]
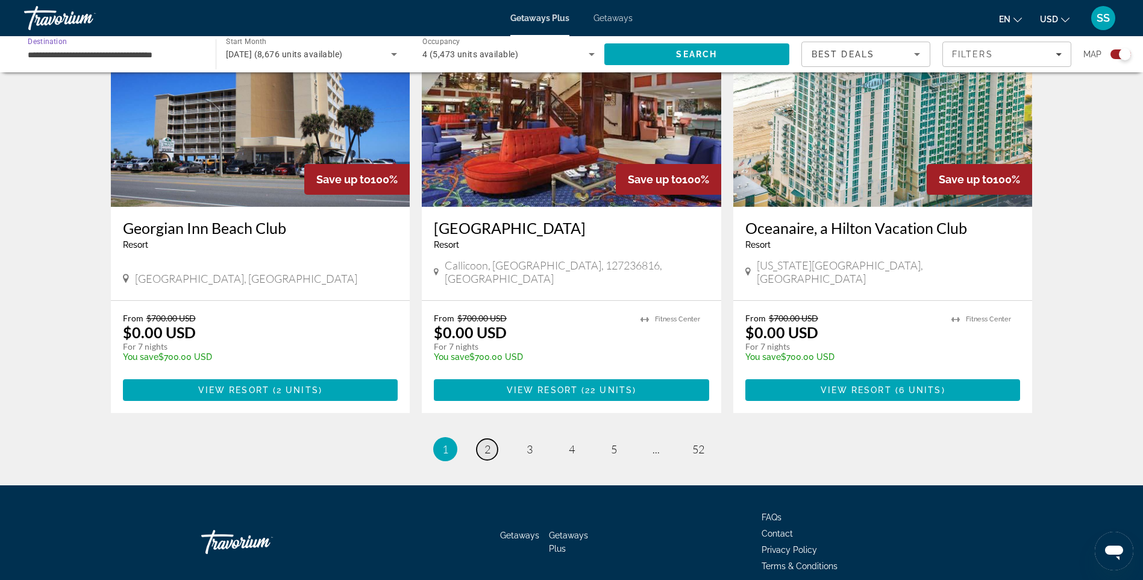
click at [479, 439] on link "page 2" at bounding box center [487, 449] width 21 height 21
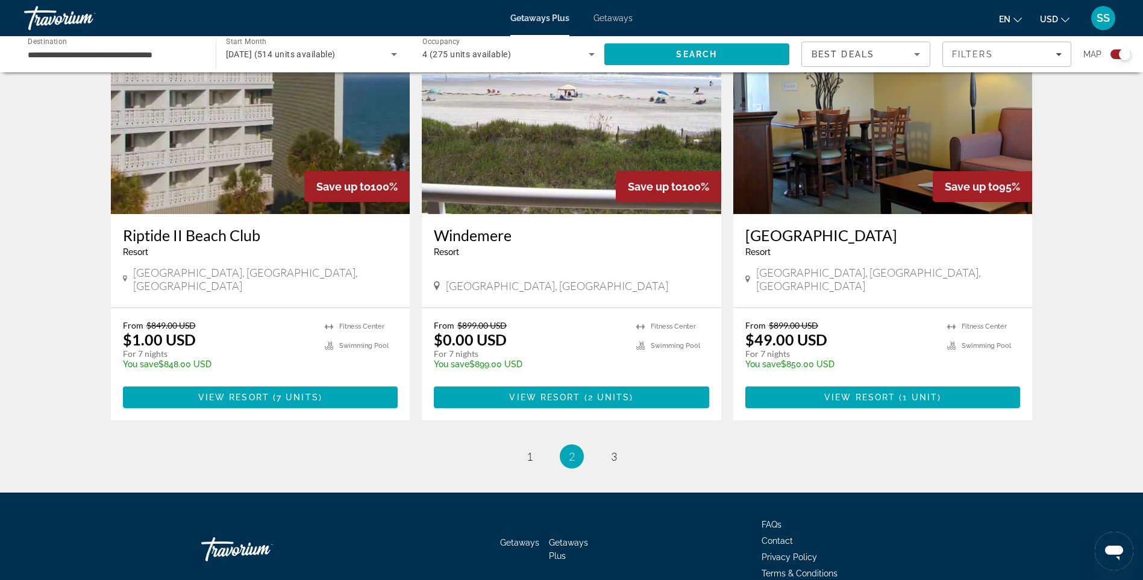
scroll to position [1744, 0]
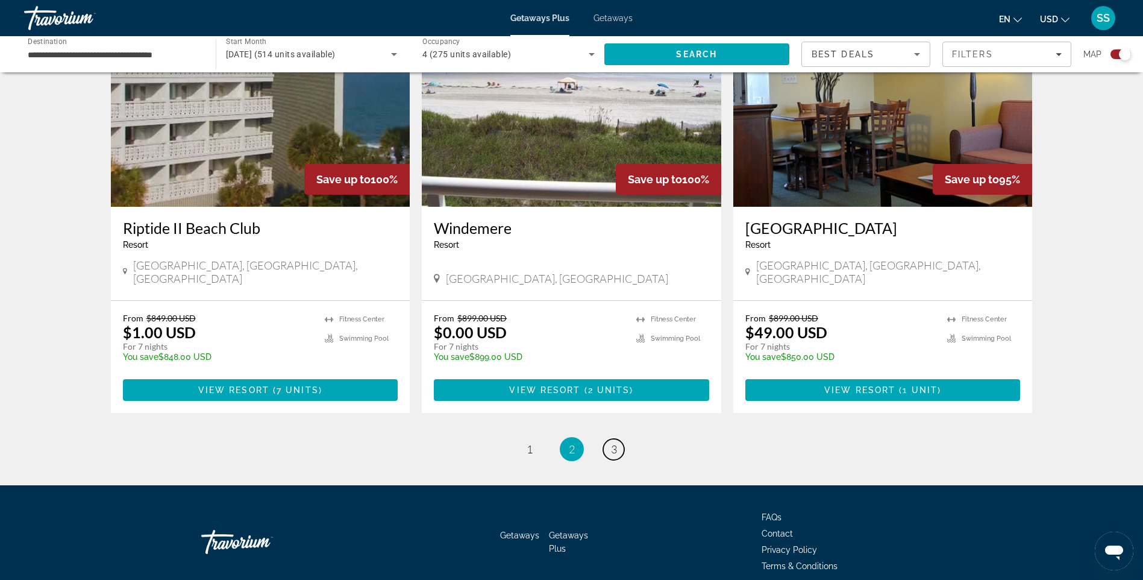
click at [618, 439] on link "page 3" at bounding box center [613, 449] width 21 height 21
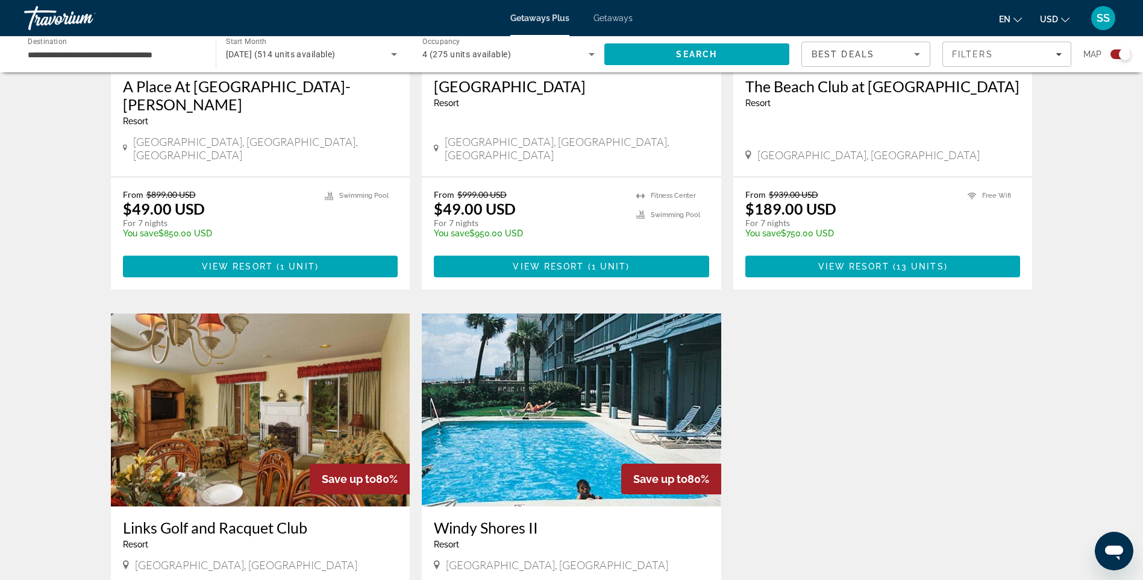
scroll to position [1621, 0]
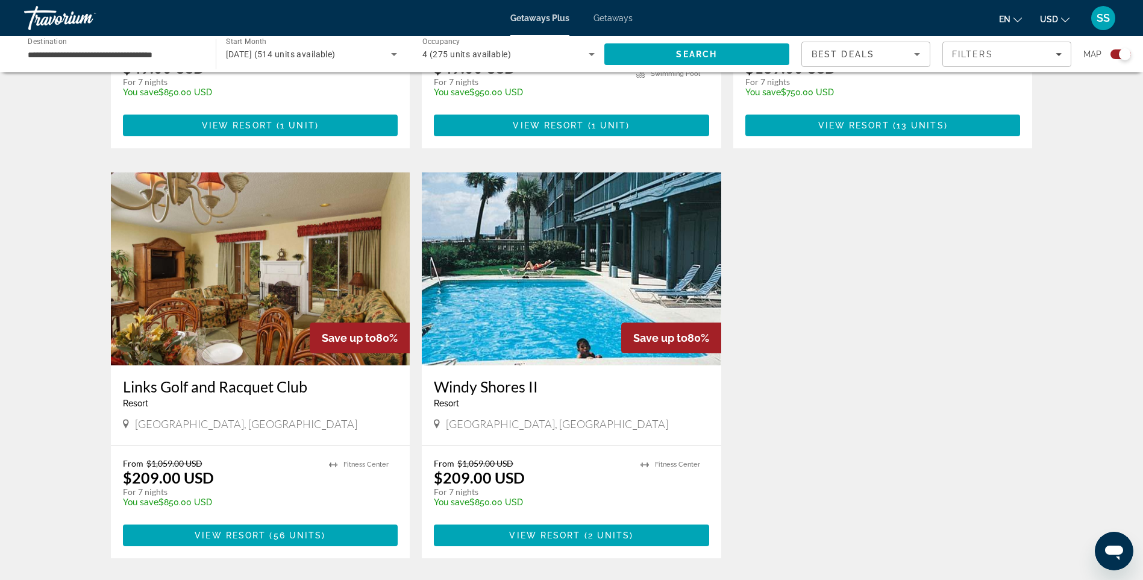
click at [550, 251] on img "Main content" at bounding box center [571, 268] width 299 height 193
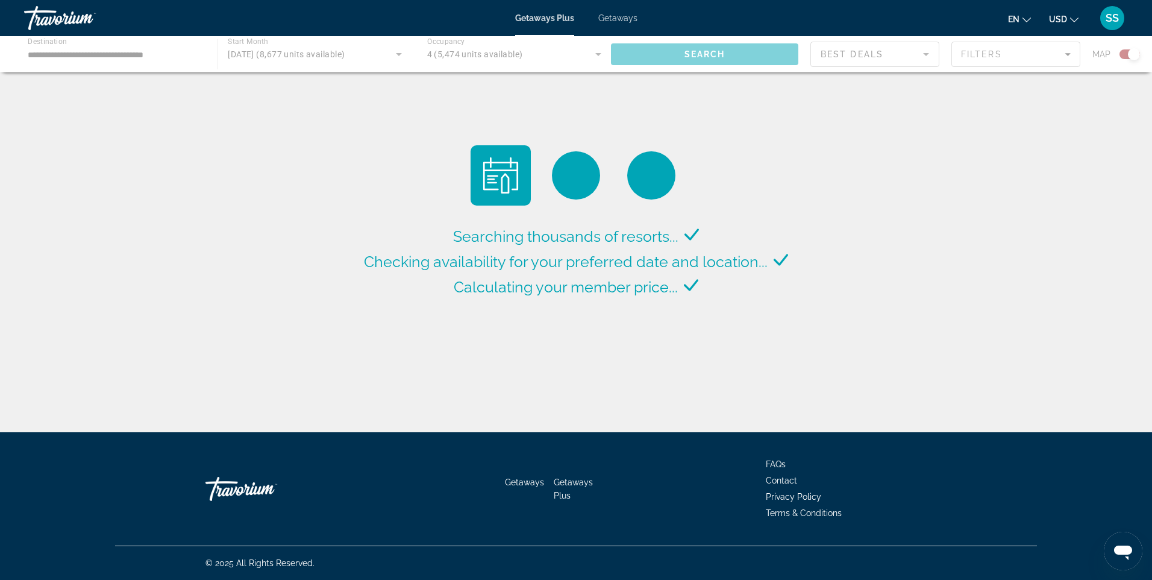
click at [157, 57] on div "Main content" at bounding box center [576, 54] width 1152 height 36
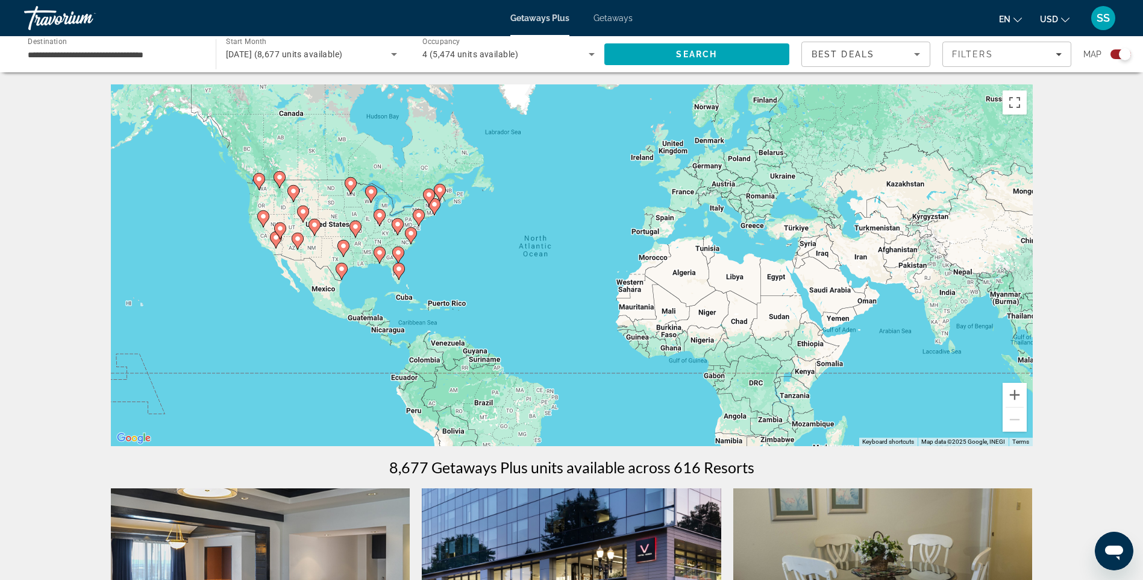
click at [157, 57] on input "**********" at bounding box center [114, 55] width 172 height 14
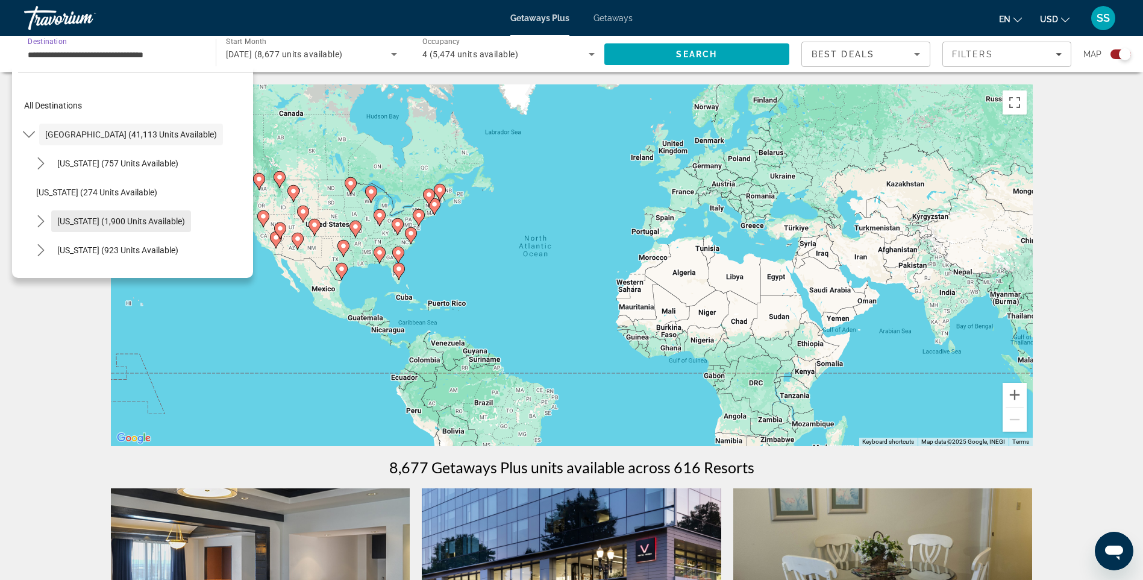
click at [93, 218] on span "[US_STATE] (1,900 units available)" at bounding box center [121, 221] width 128 height 10
type input "**********"
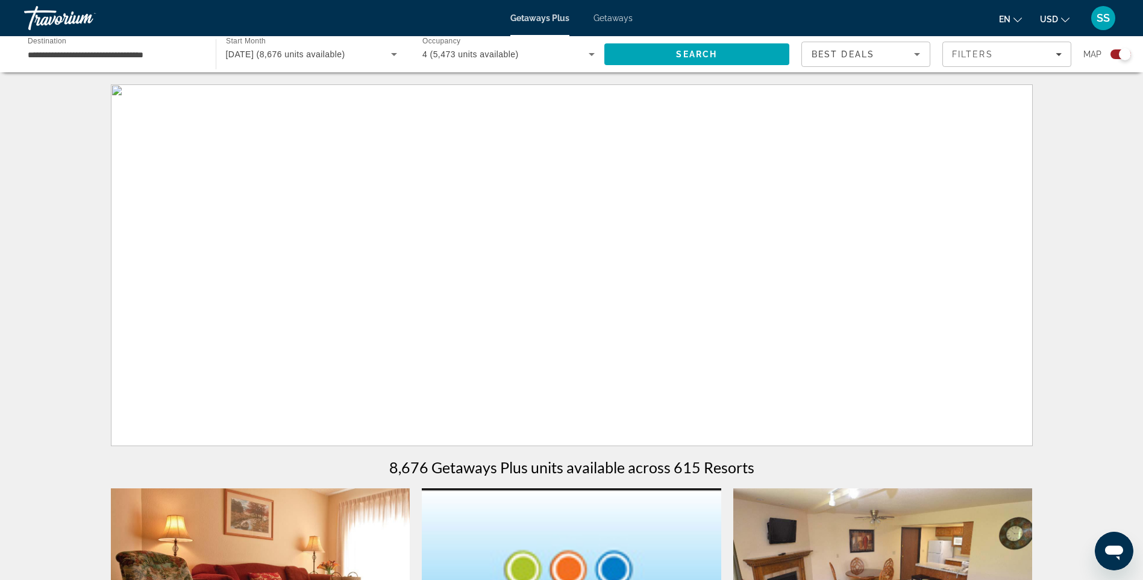
click at [87, 57] on input "**********" at bounding box center [114, 55] width 172 height 14
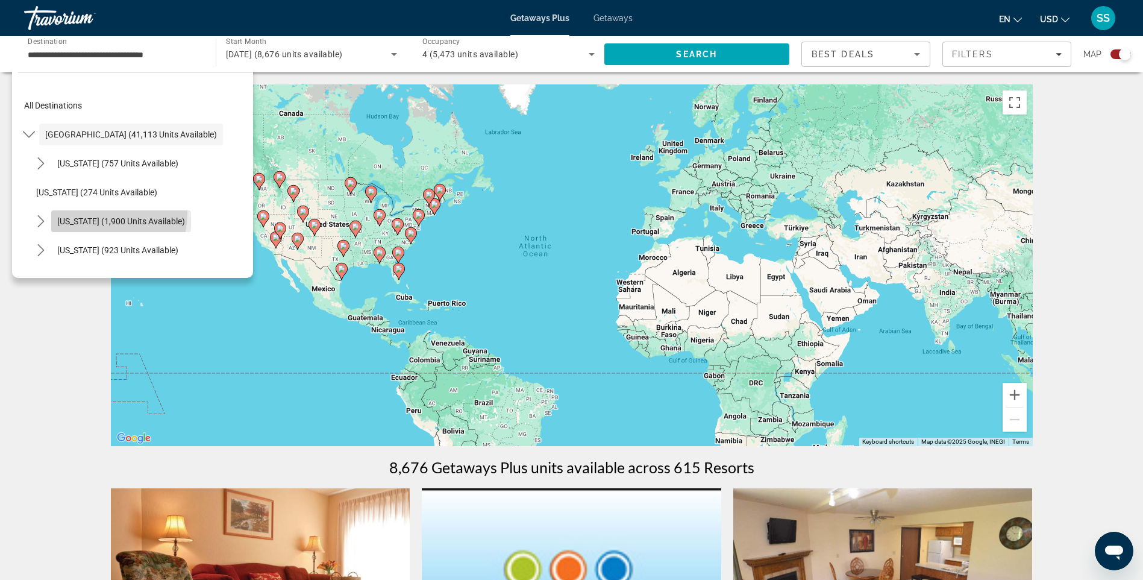
click at [88, 213] on span "Select destination: California (1,900 units available)" at bounding box center [121, 221] width 140 height 29
type input "**********"
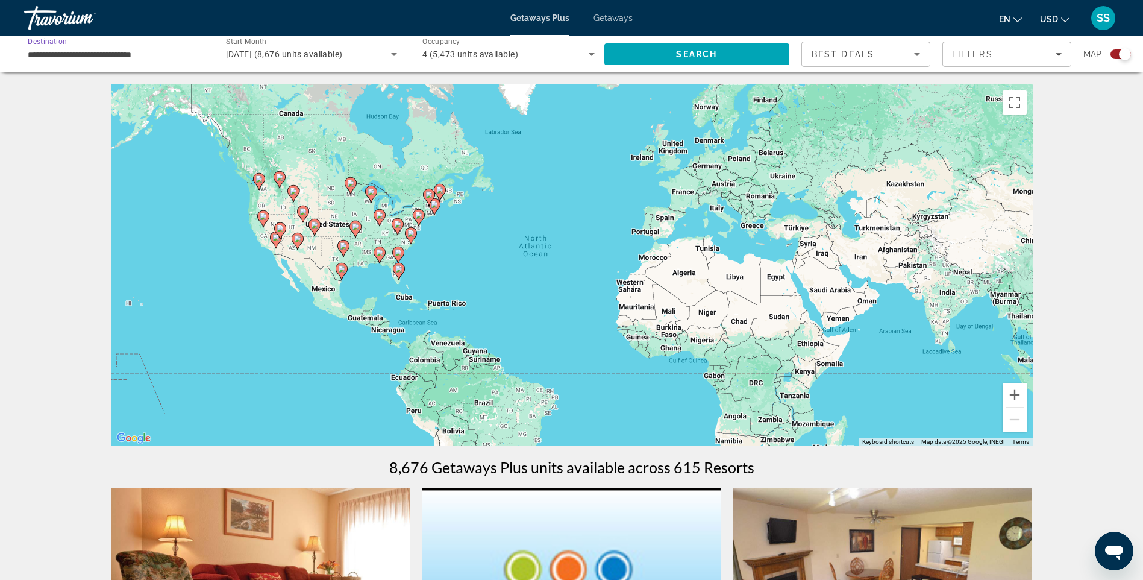
click at [264, 234] on div "To activate drag with keyboard, press Alt + Enter. Once in keyboard drag state,…" at bounding box center [572, 265] width 922 height 362
click at [735, 61] on span "Search" at bounding box center [697, 54] width 186 height 29
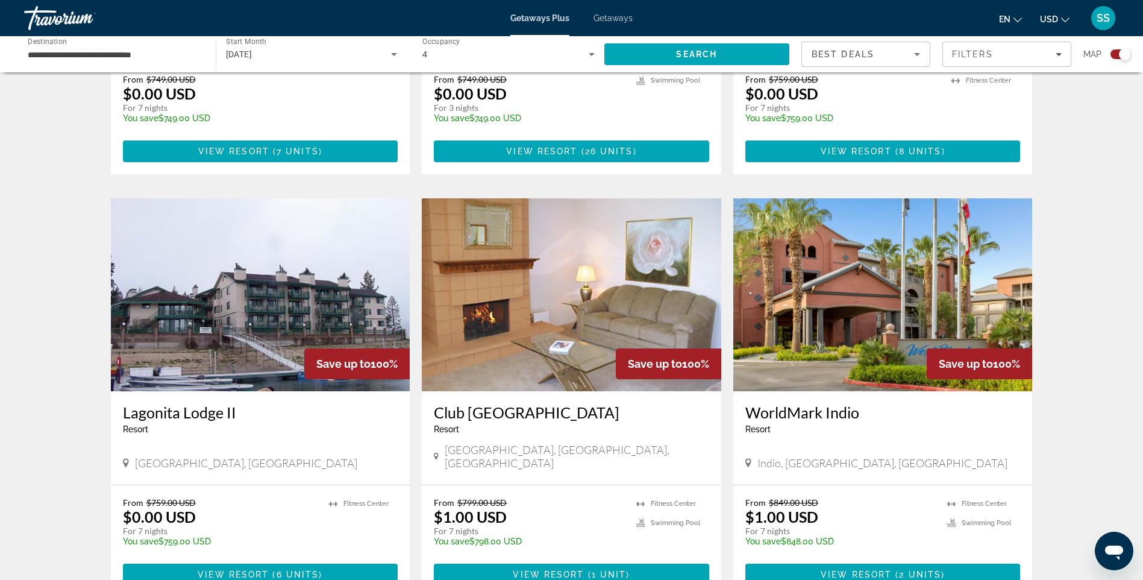
scroll to position [1687, 0]
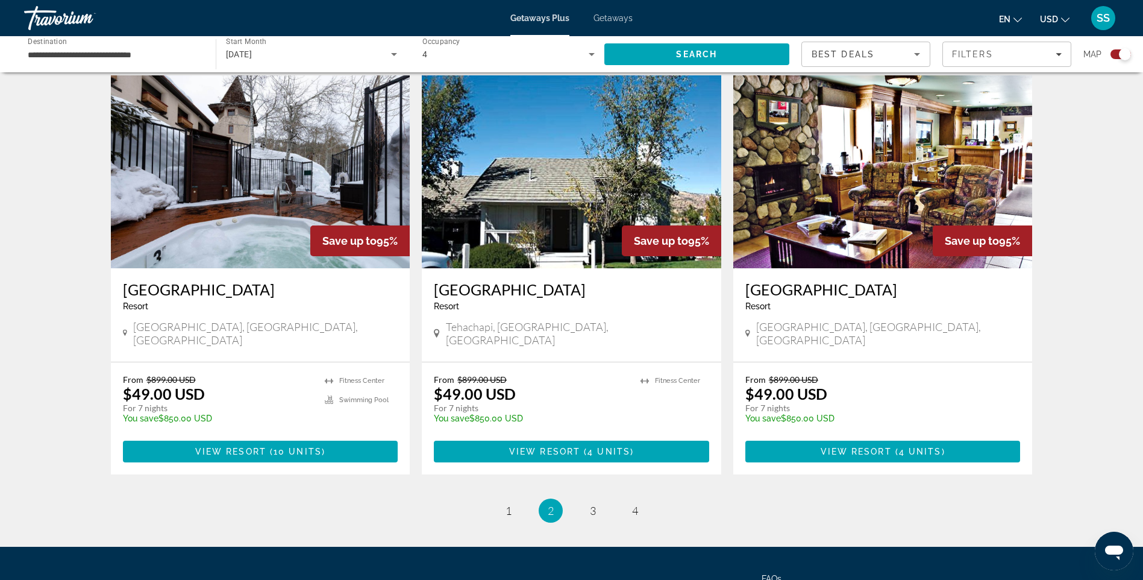
scroll to position [1761, 0]
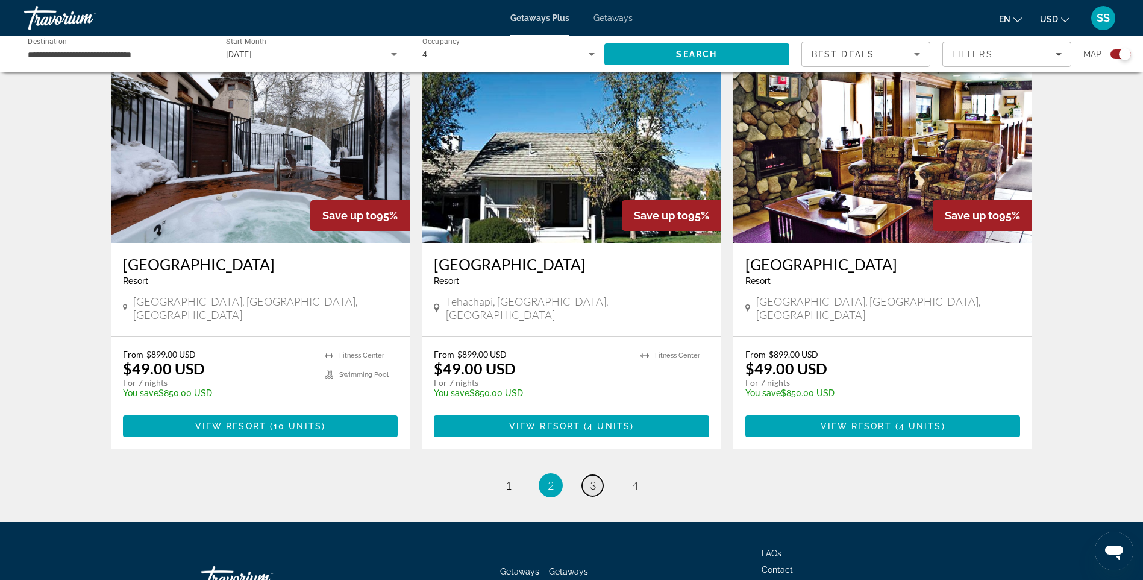
click at [598, 475] on link "page 3" at bounding box center [592, 485] width 21 height 21
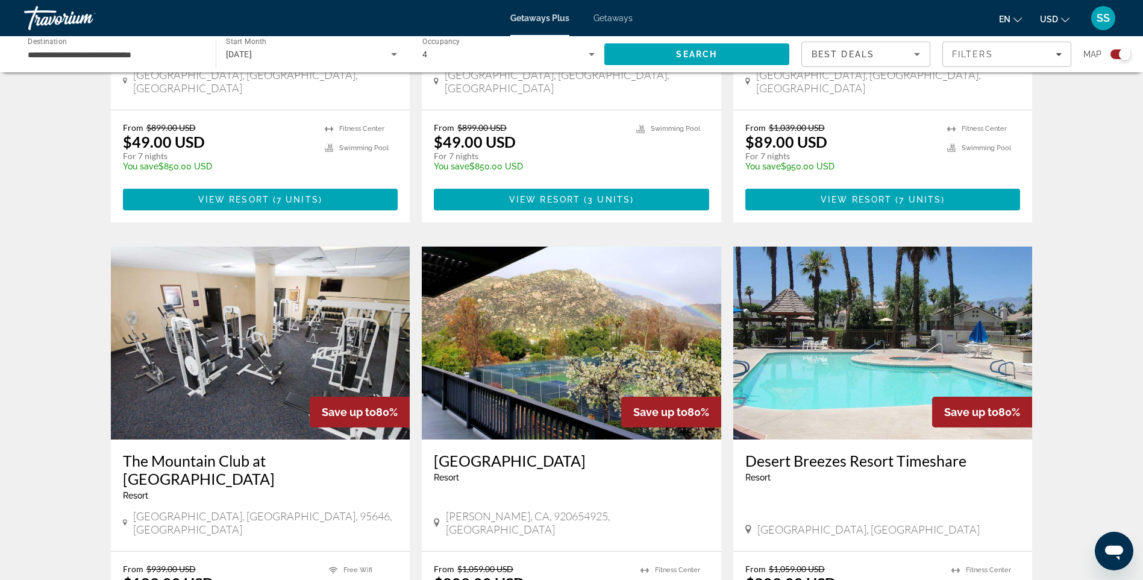
scroll to position [1687, 0]
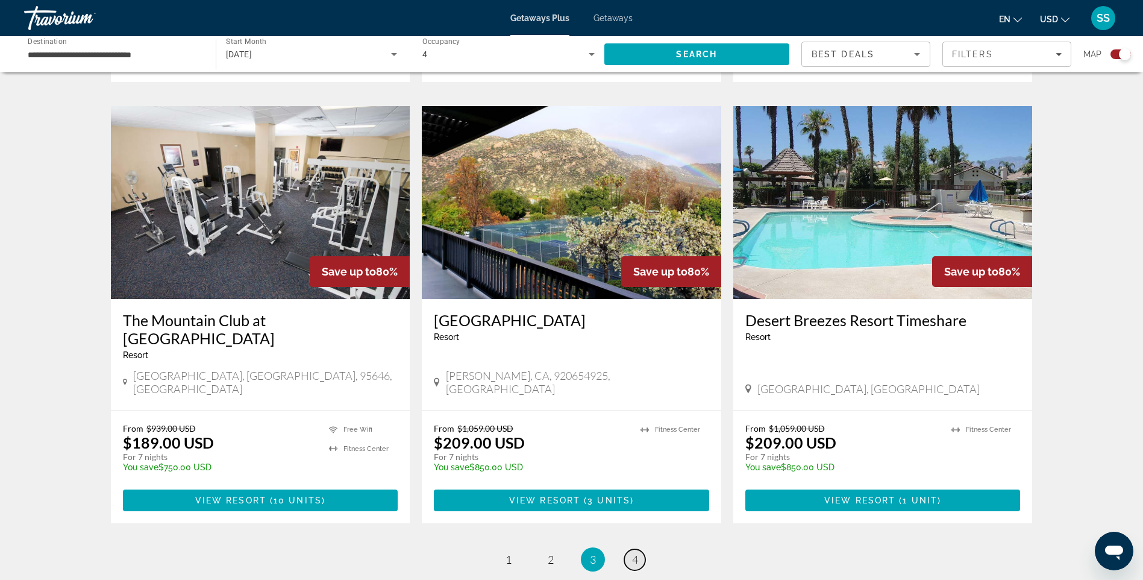
click at [633, 553] on span "4" at bounding box center [635, 559] width 6 height 13
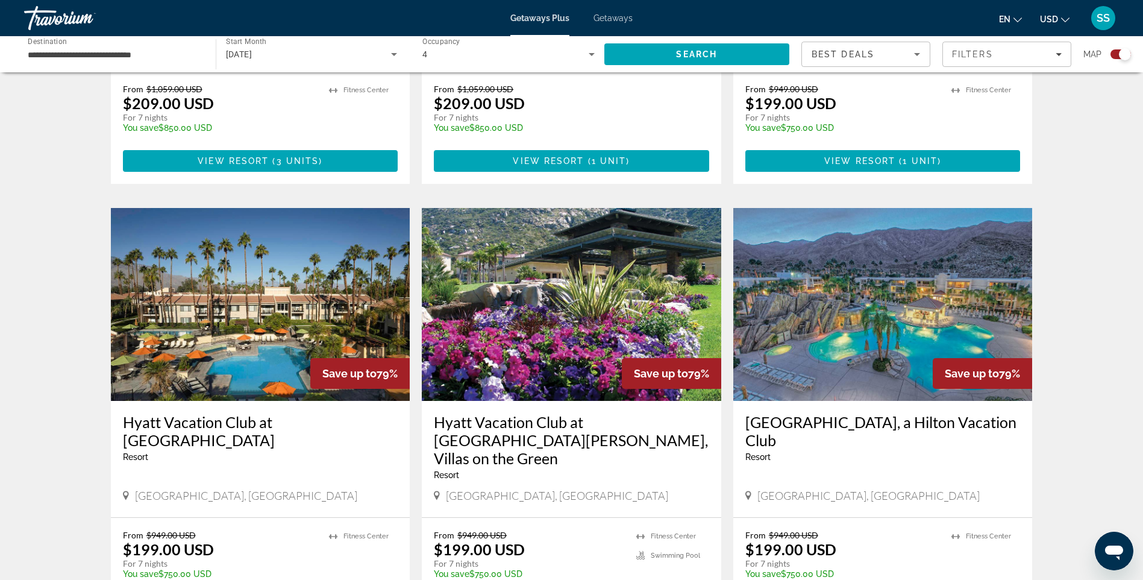
scroll to position [844, 0]
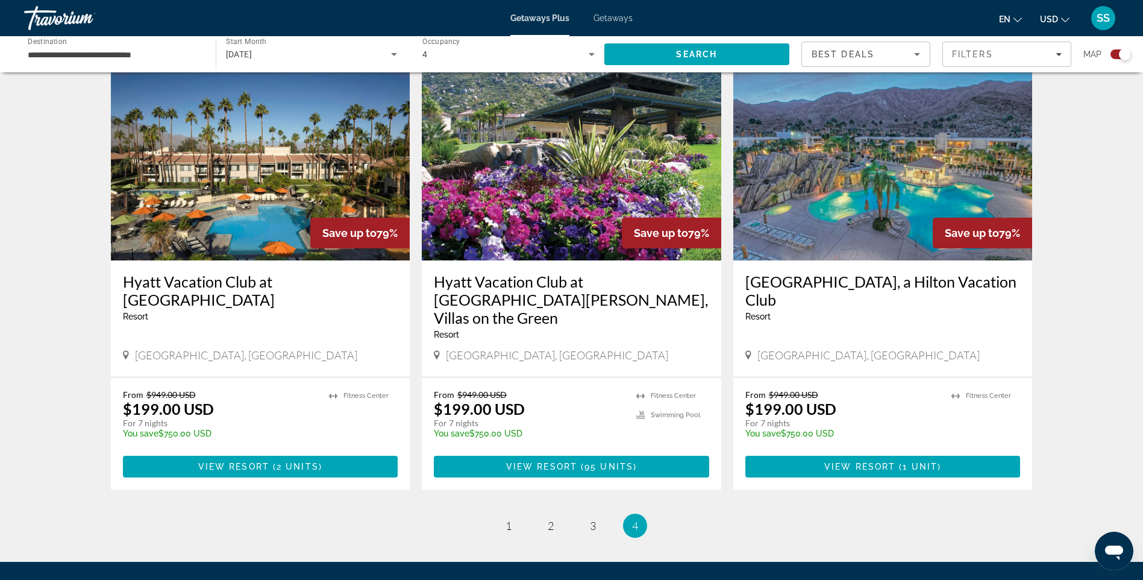
click at [506, 278] on h3 "Hyatt Vacation Club at [GEOGRAPHIC_DATA][PERSON_NAME], Villas on the Green" at bounding box center [571, 299] width 275 height 54
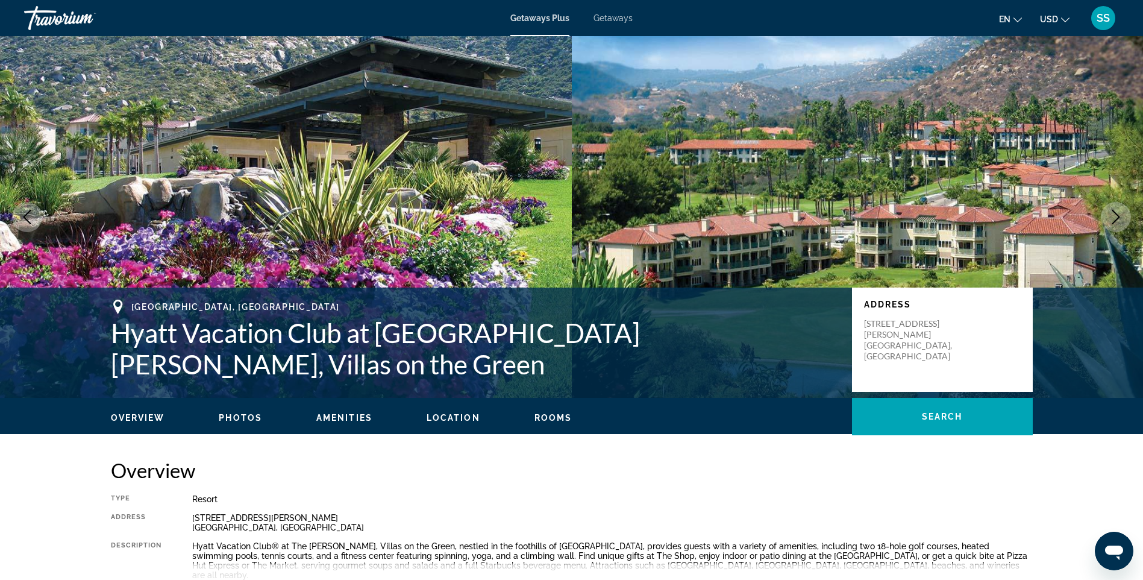
scroll to position [140, 0]
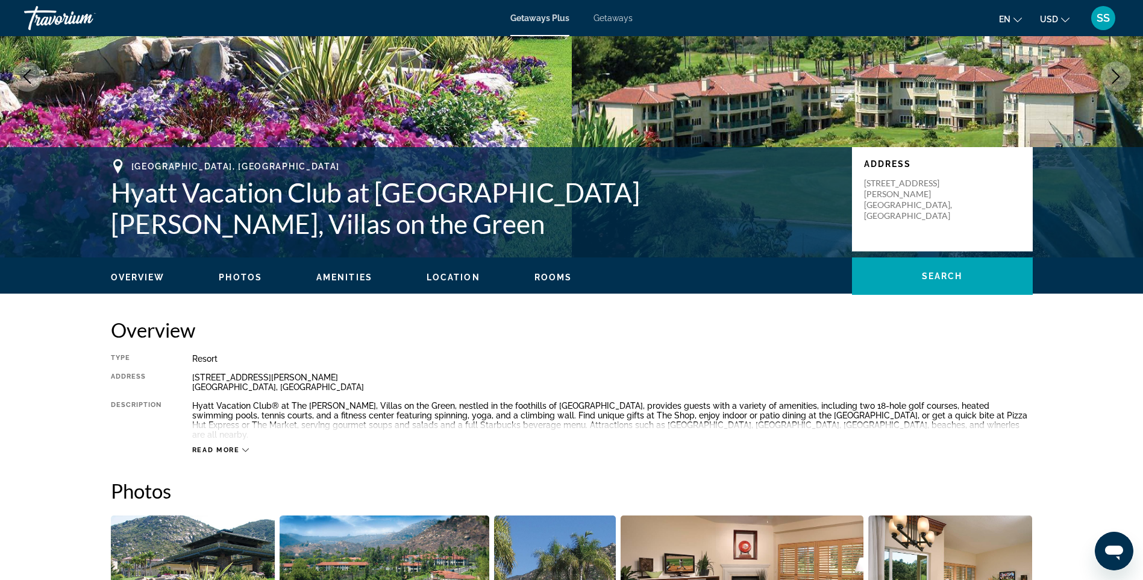
click at [242, 446] on icon "Main content" at bounding box center [245, 449] width 7 height 7
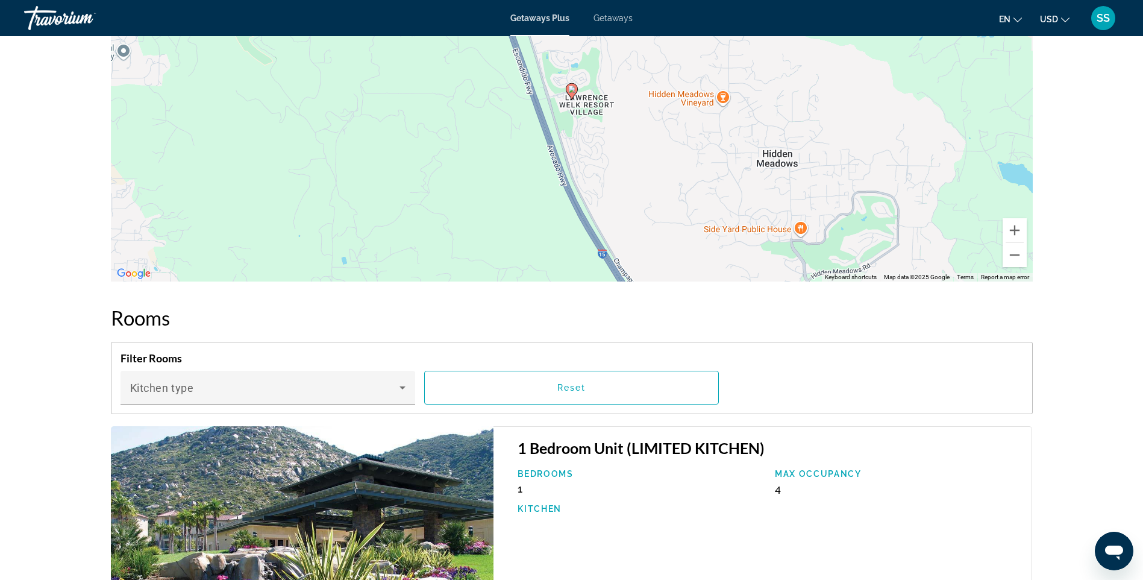
scroll to position [1670, 0]
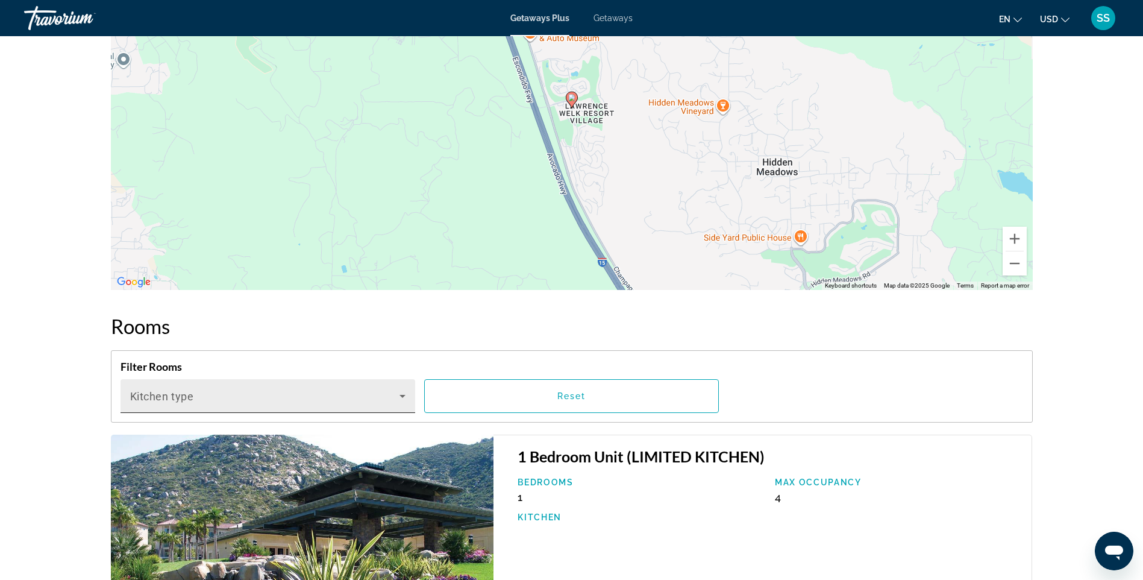
click at [402, 389] on icon "Main content" at bounding box center [402, 396] width 14 height 14
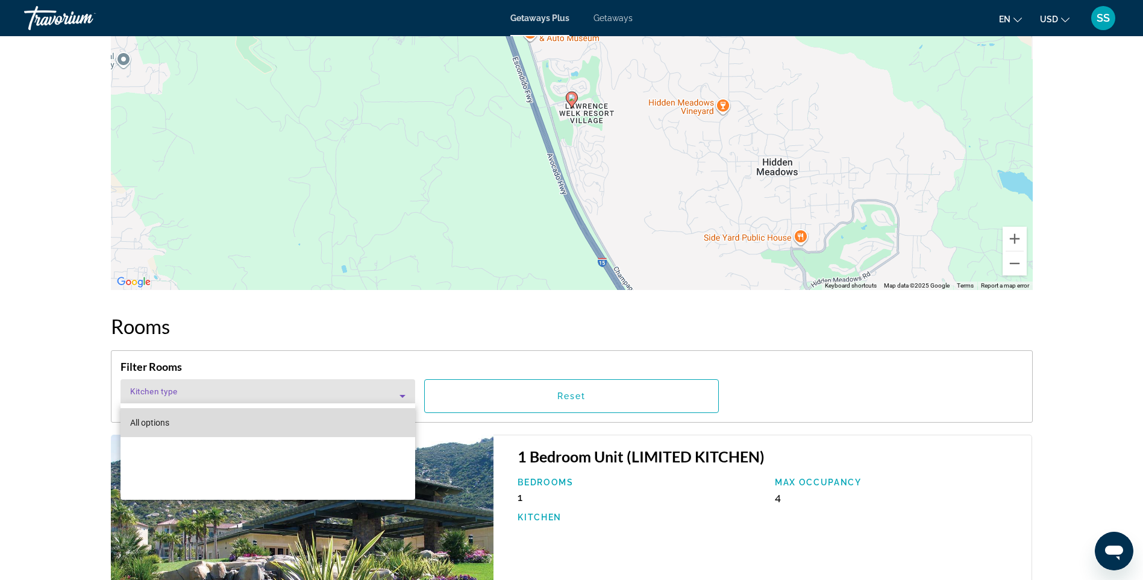
click at [368, 418] on mat-option "All options" at bounding box center [268, 422] width 295 height 29
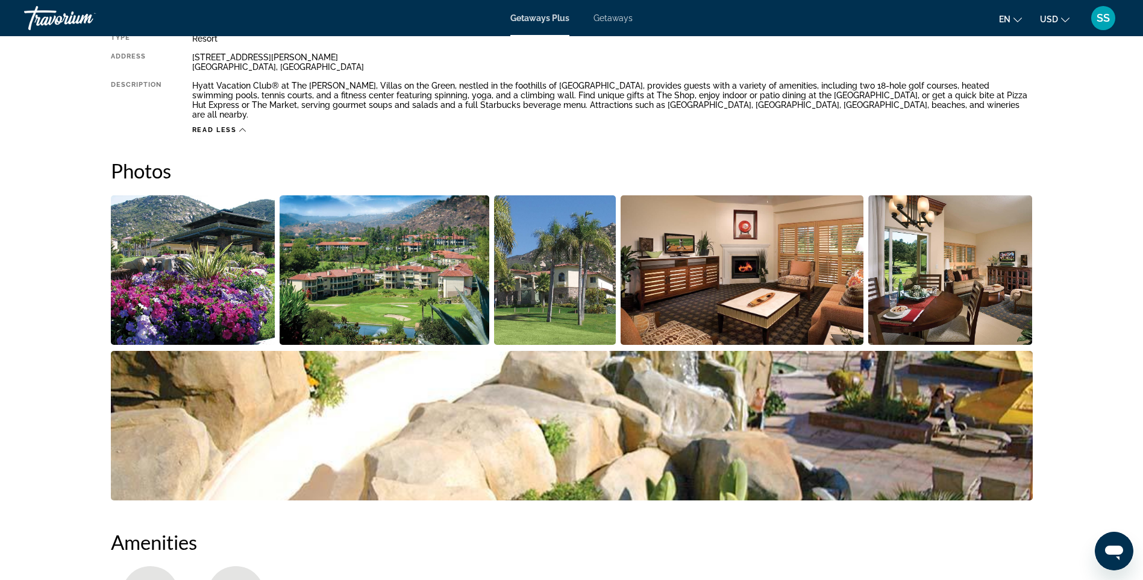
scroll to position [422, 0]
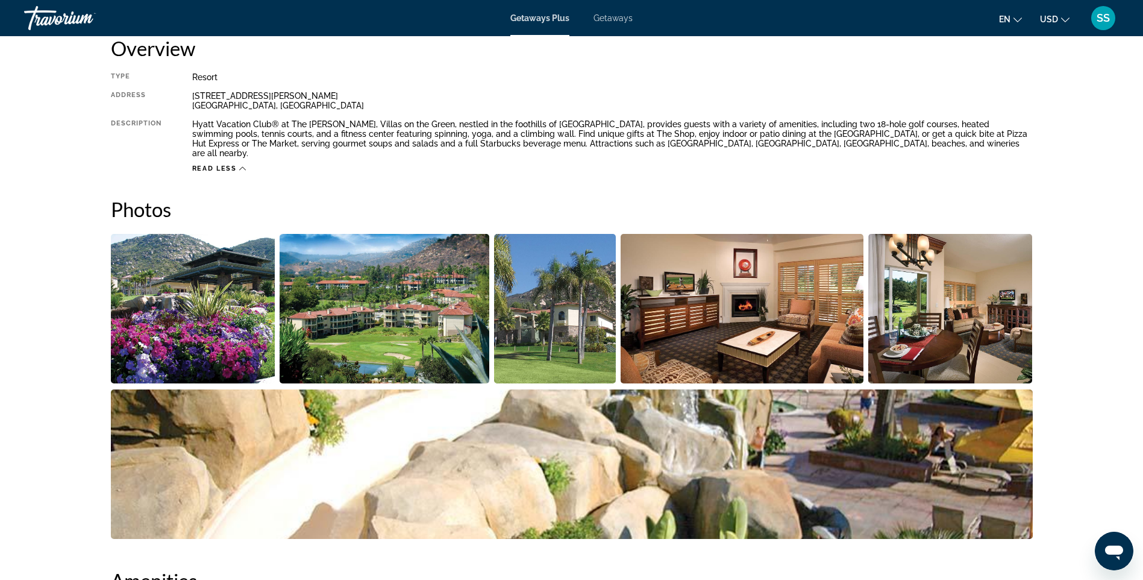
click at [234, 302] on img "Open full-screen image slider" at bounding box center [193, 308] width 164 height 149
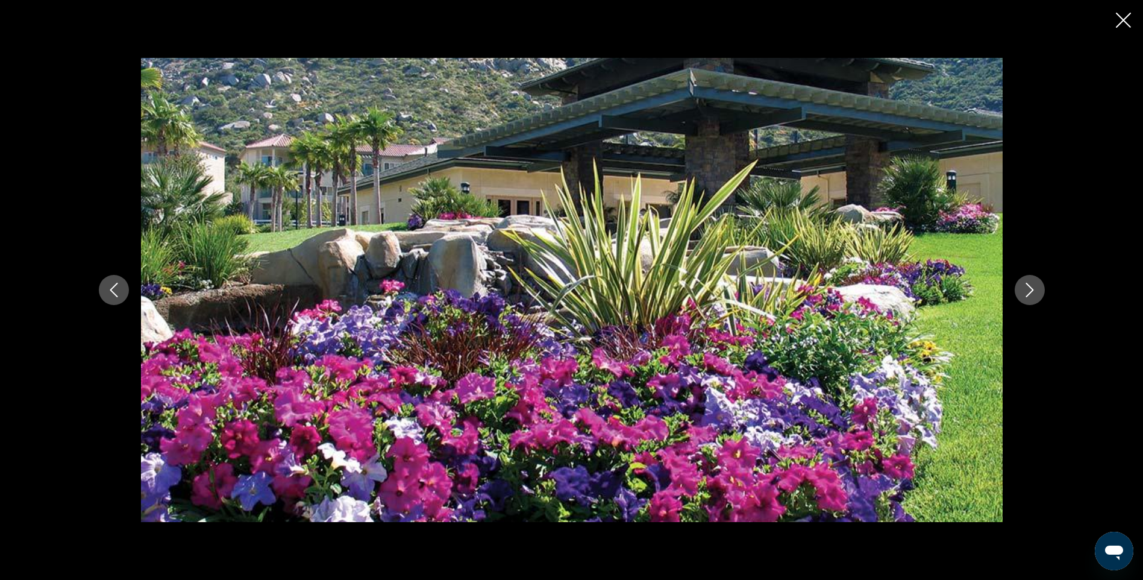
click at [1030, 290] on icon "Next image" at bounding box center [1029, 290] width 14 height 14
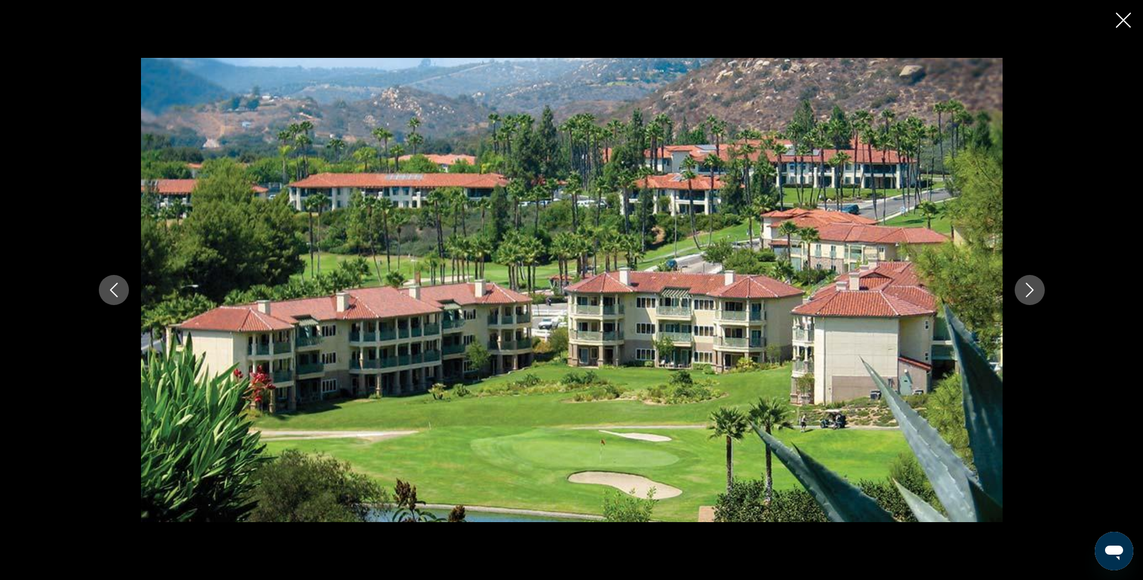
click at [1035, 290] on icon "Next image" at bounding box center [1029, 290] width 14 height 14
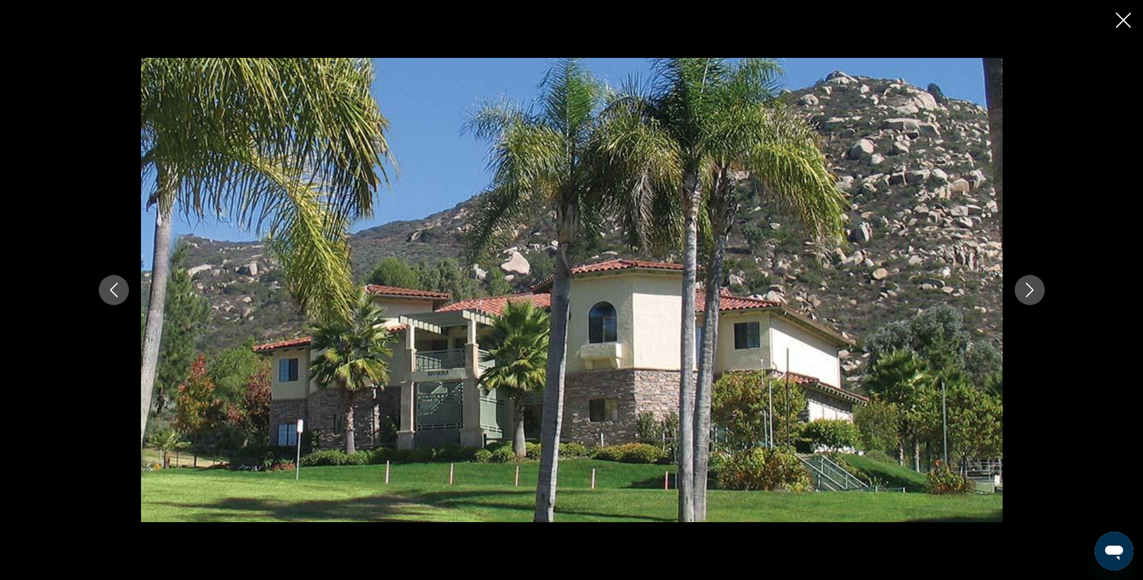
click at [1035, 290] on icon "Next image" at bounding box center [1029, 290] width 14 height 14
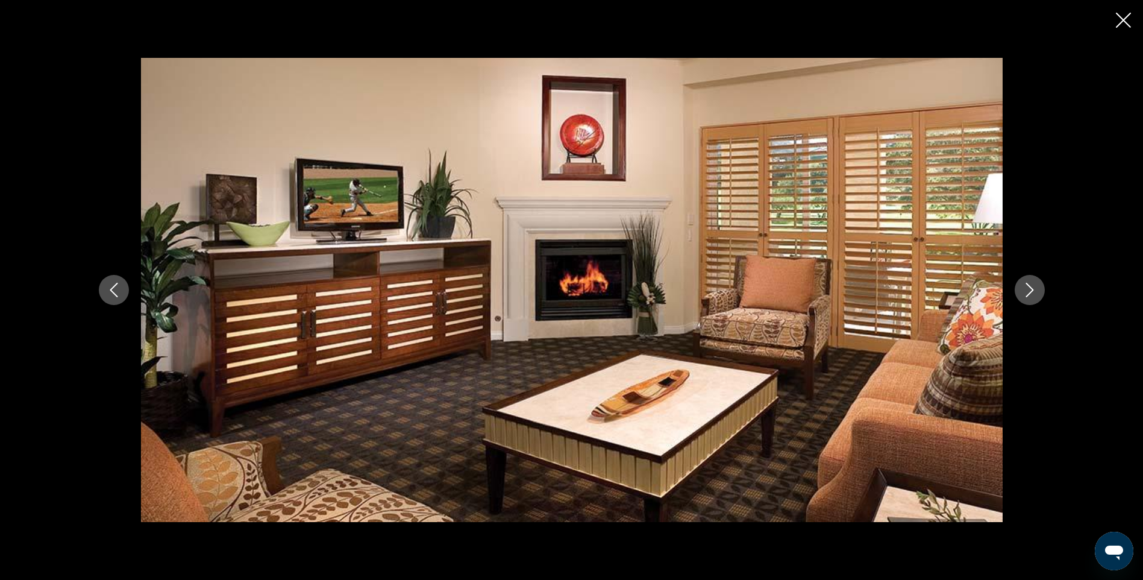
click at [1035, 290] on icon "Next image" at bounding box center [1029, 290] width 14 height 14
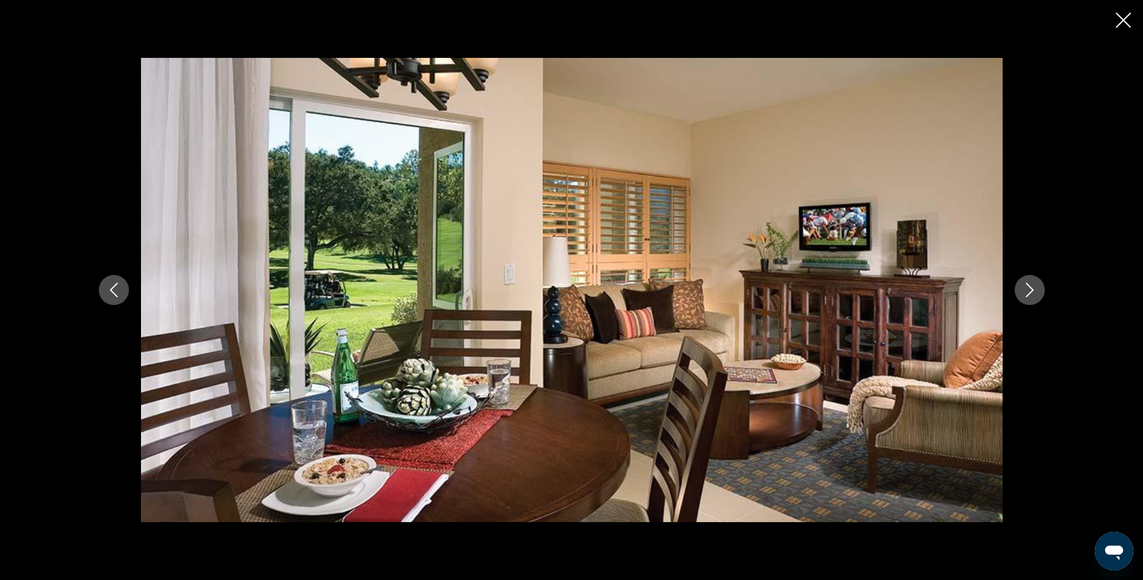
click at [1035, 290] on icon "Next image" at bounding box center [1029, 290] width 14 height 14
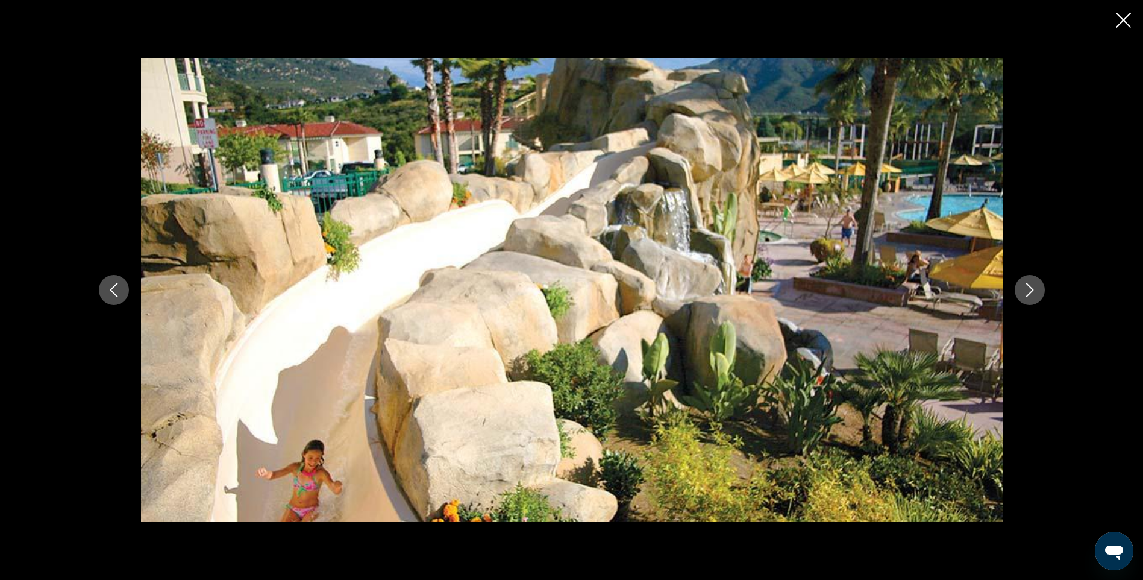
click at [1035, 290] on icon "Next image" at bounding box center [1029, 290] width 14 height 14
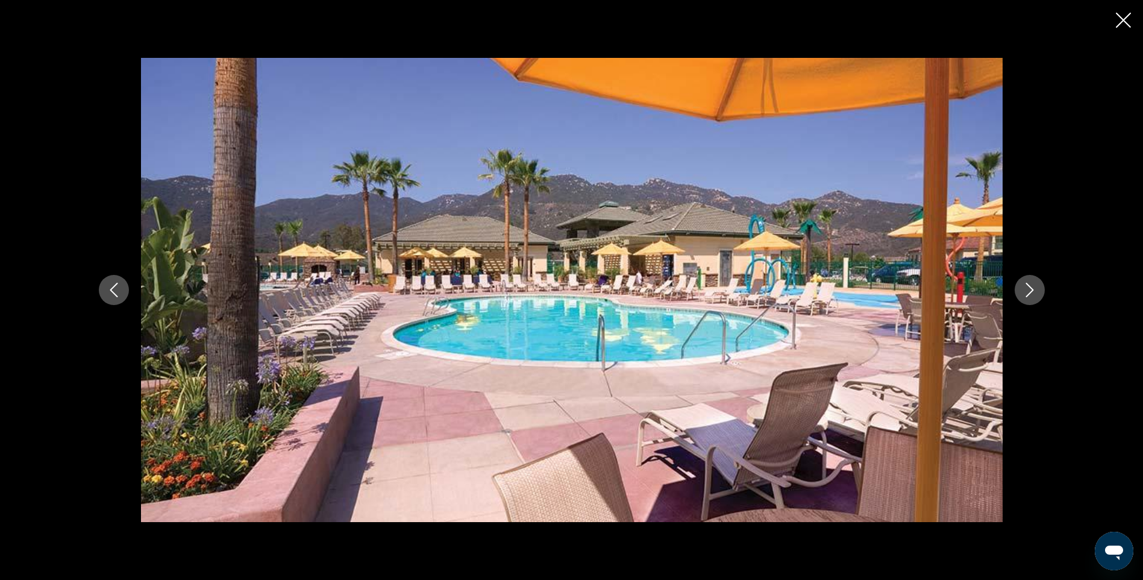
click at [1035, 290] on icon "Next image" at bounding box center [1029, 290] width 14 height 14
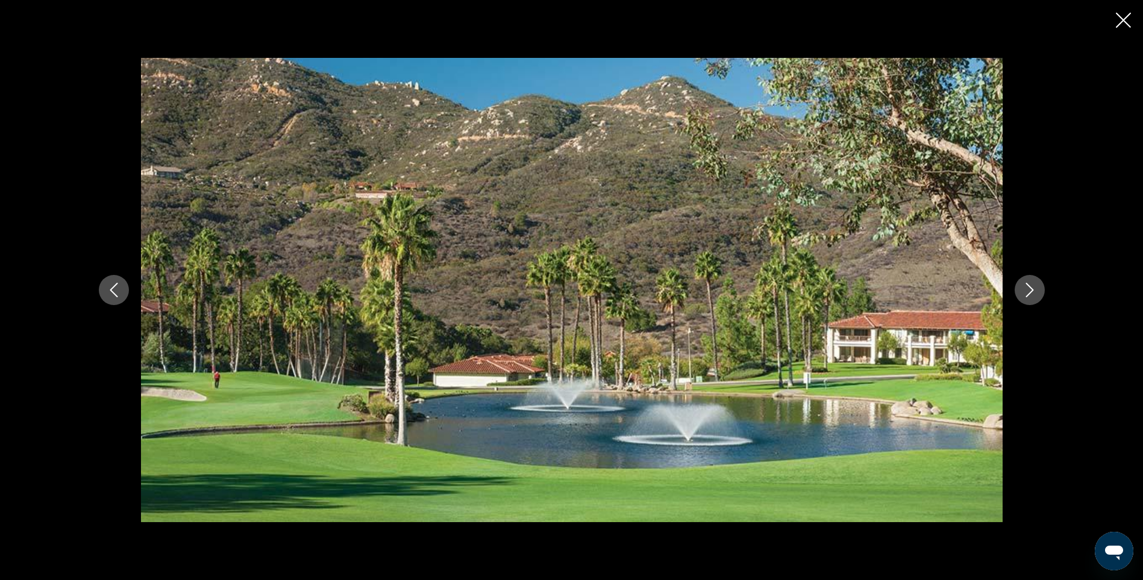
click at [1035, 290] on icon "Next image" at bounding box center [1029, 290] width 14 height 14
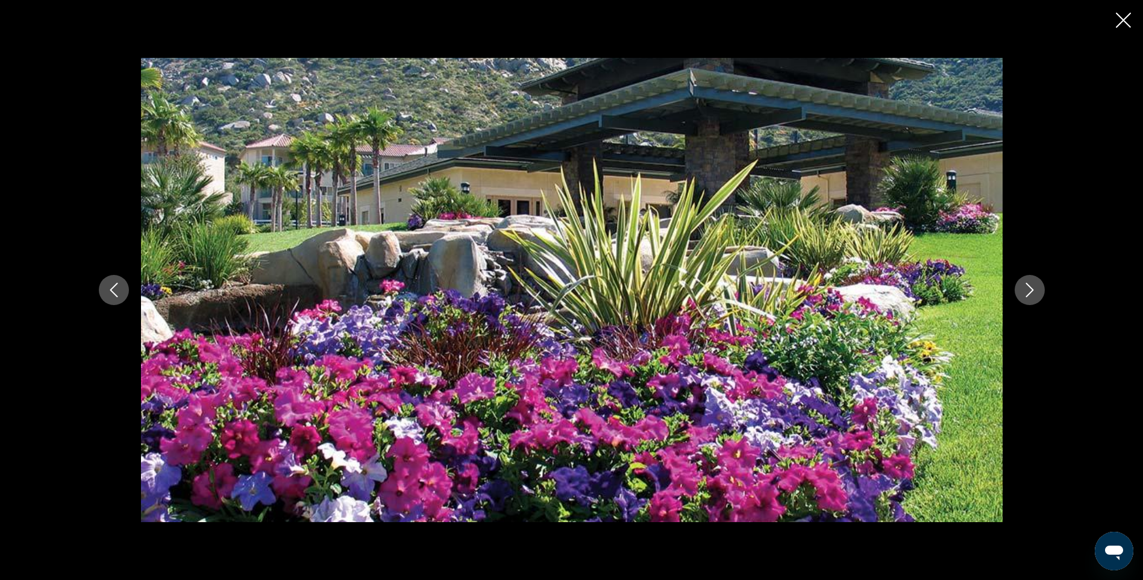
click at [1035, 290] on icon "Next image" at bounding box center [1029, 290] width 14 height 14
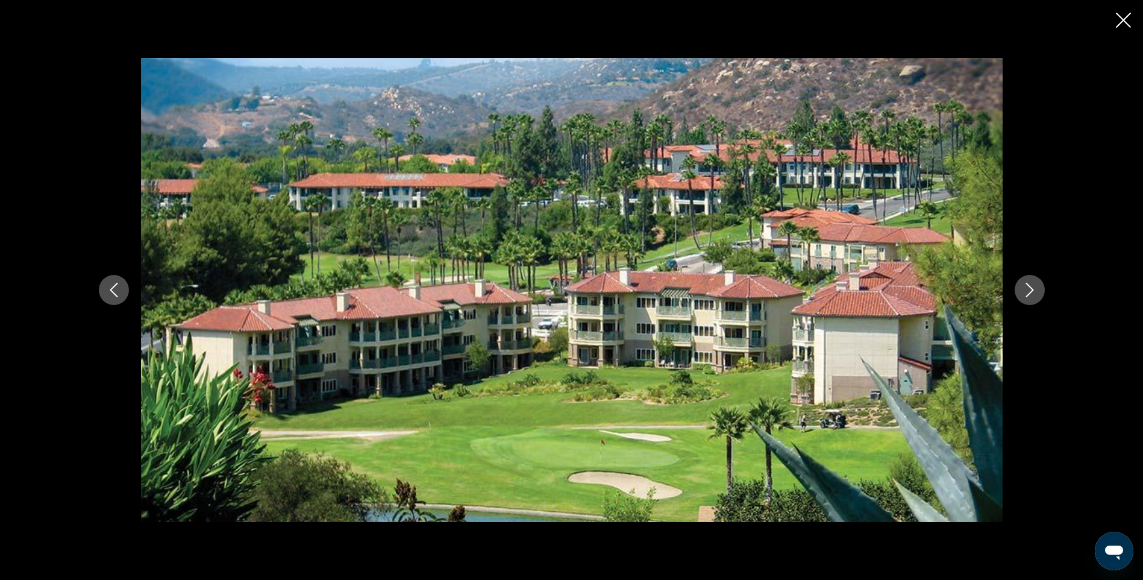
click at [1021, 292] on button "Next image" at bounding box center [1030, 290] width 30 height 30
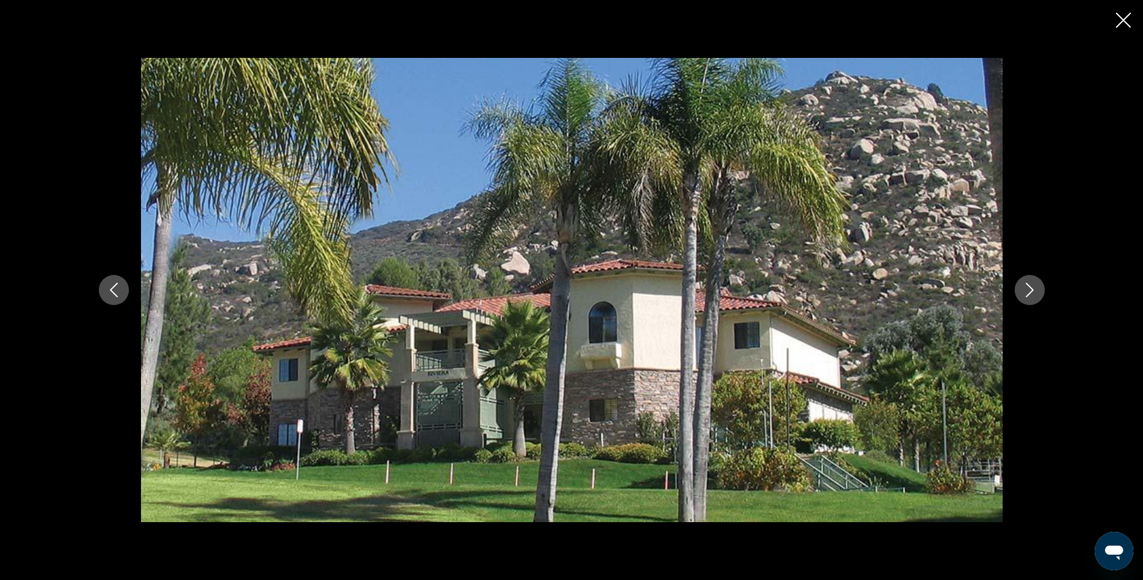
click at [1041, 290] on button "Next image" at bounding box center [1030, 290] width 30 height 30
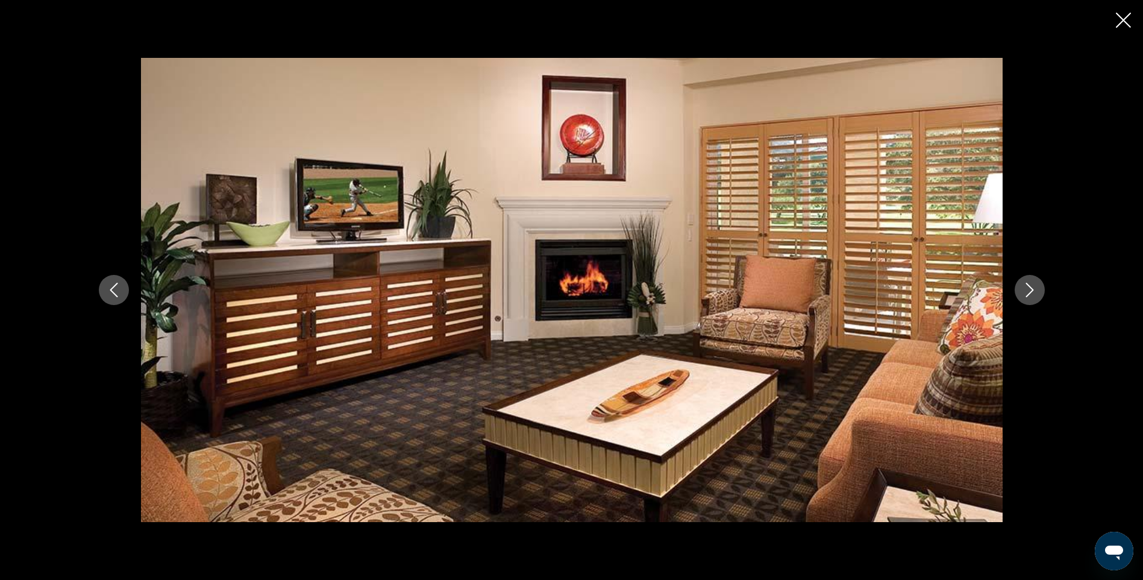
click at [1041, 290] on button "Next image" at bounding box center [1030, 290] width 30 height 30
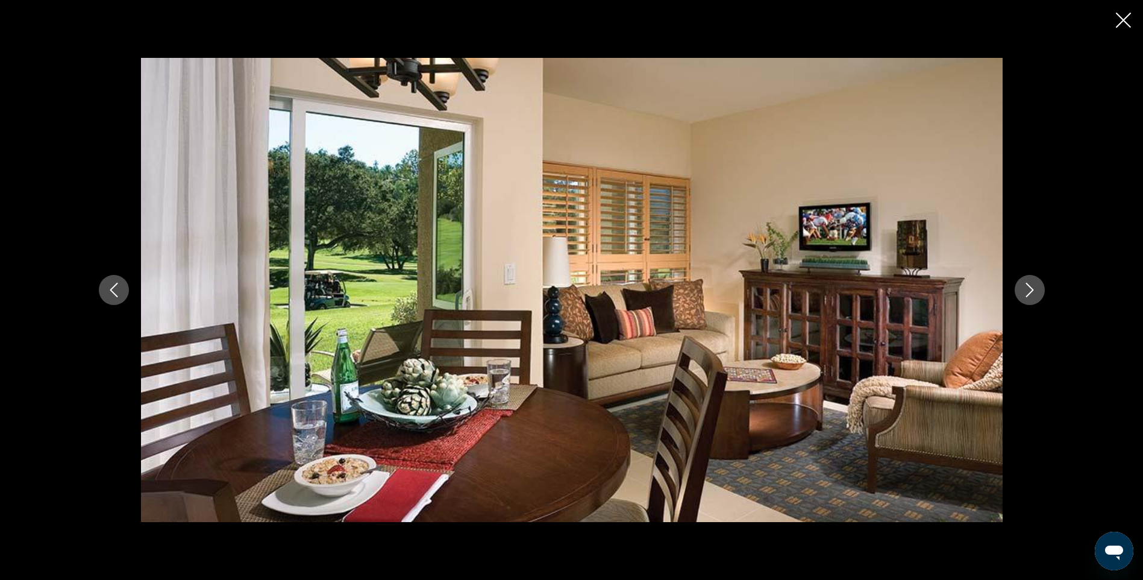
click at [1041, 290] on button "Next image" at bounding box center [1030, 290] width 30 height 30
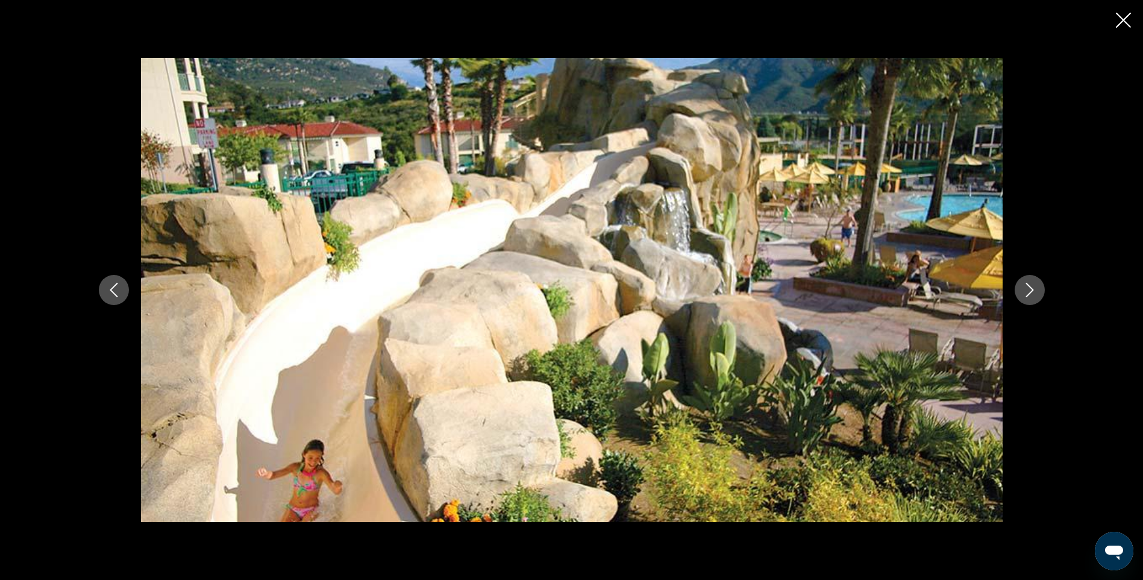
click at [1041, 290] on button "Next image" at bounding box center [1030, 290] width 30 height 30
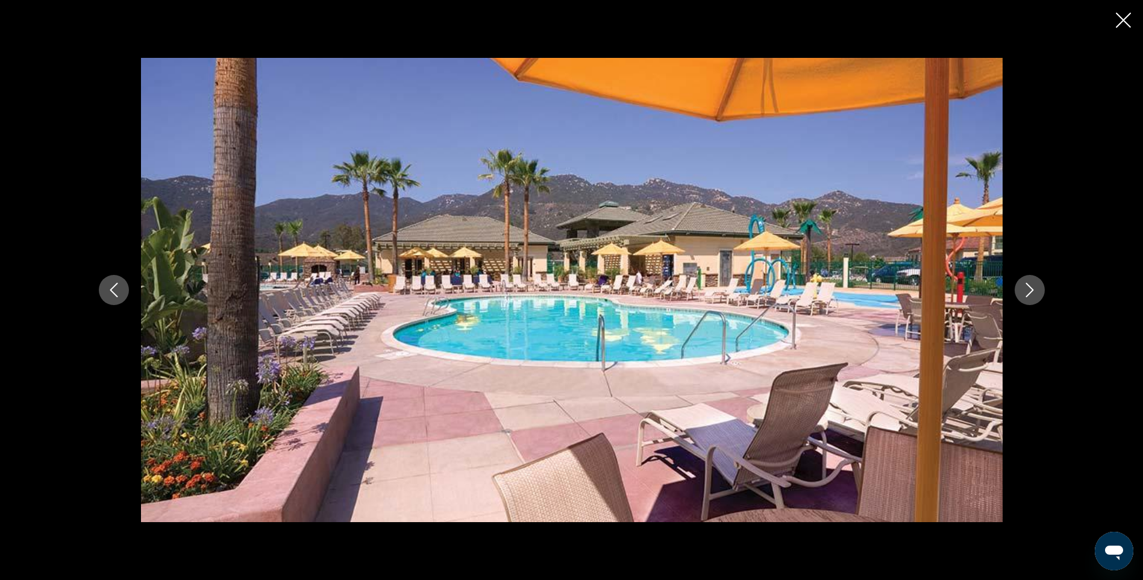
click at [1041, 290] on button "Next image" at bounding box center [1030, 290] width 30 height 30
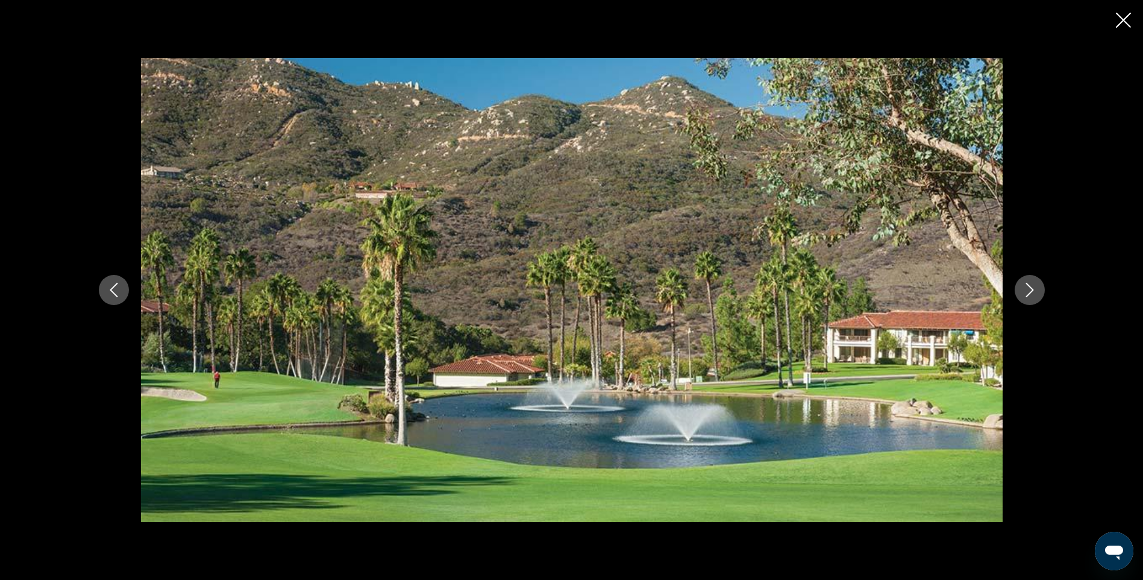
click at [1041, 290] on button "Next image" at bounding box center [1030, 290] width 30 height 30
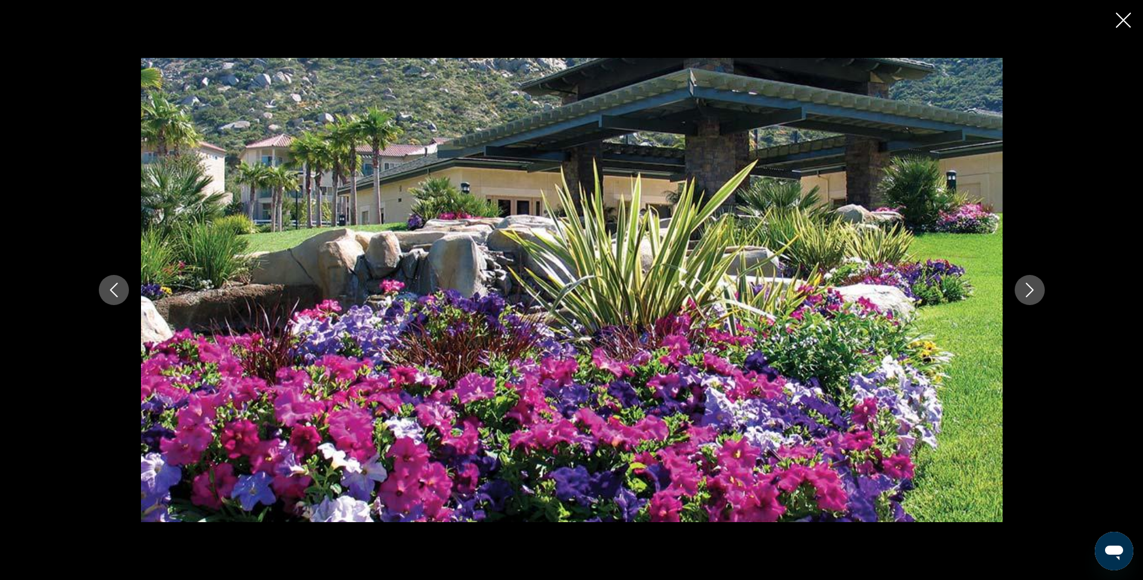
scroll to position [0, 0]
click at [1124, 19] on icon "Close slideshow" at bounding box center [1123, 20] width 15 height 15
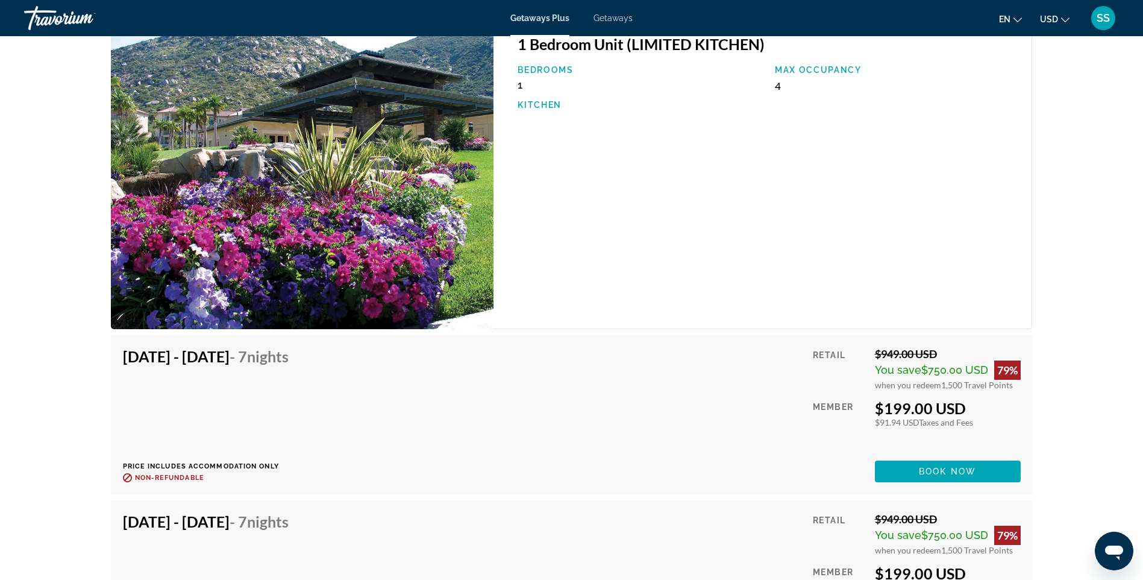
scroll to position [2109, 0]
